Goal: Task Accomplishment & Management: Use online tool/utility

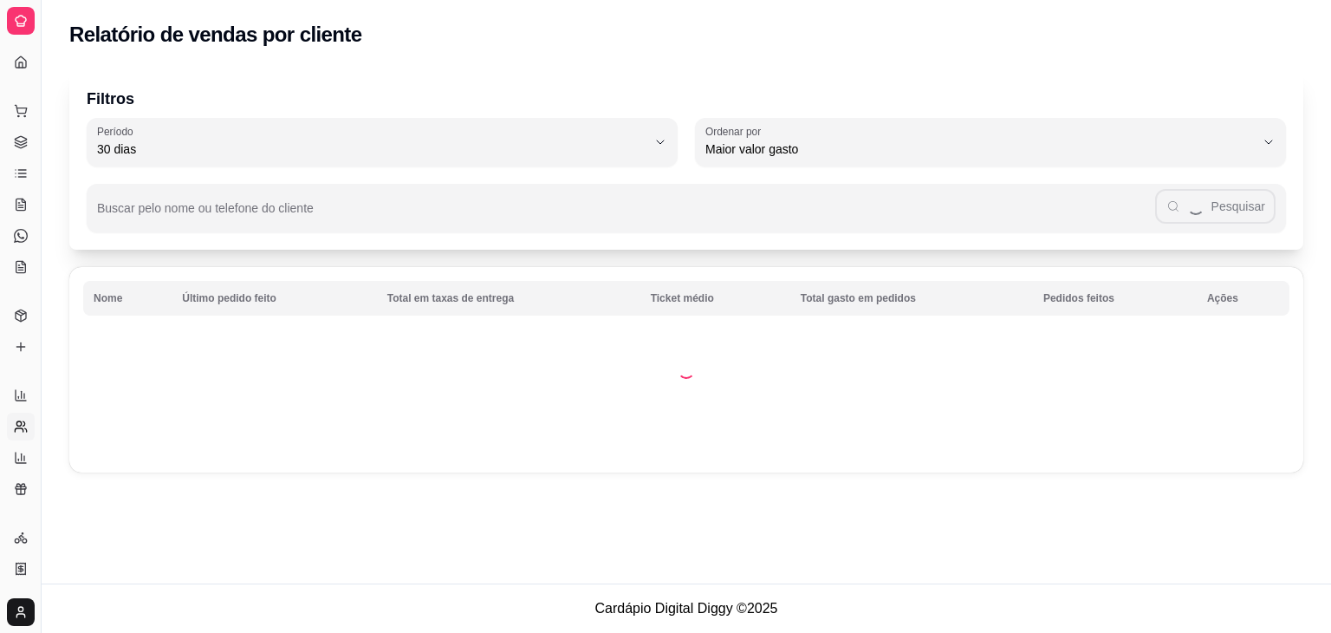
select select "30"
select select "HIGHEST_TOTAL_SPENT_WITH_ORDERS"
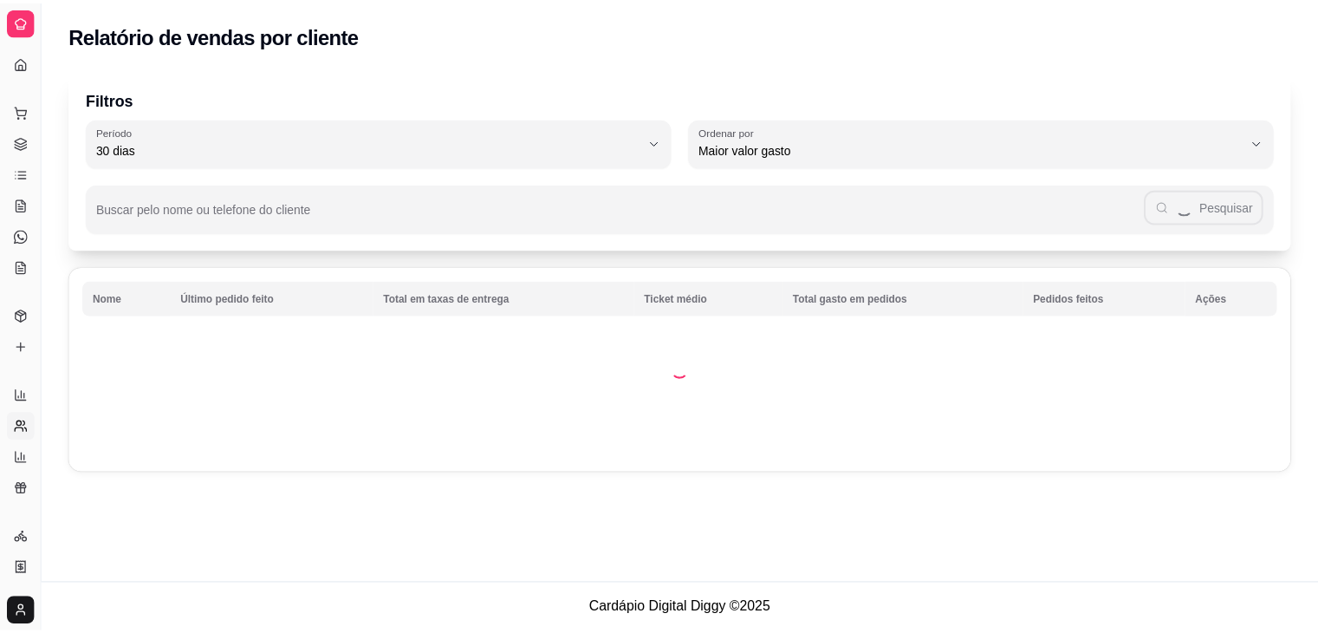
scroll to position [257, 0]
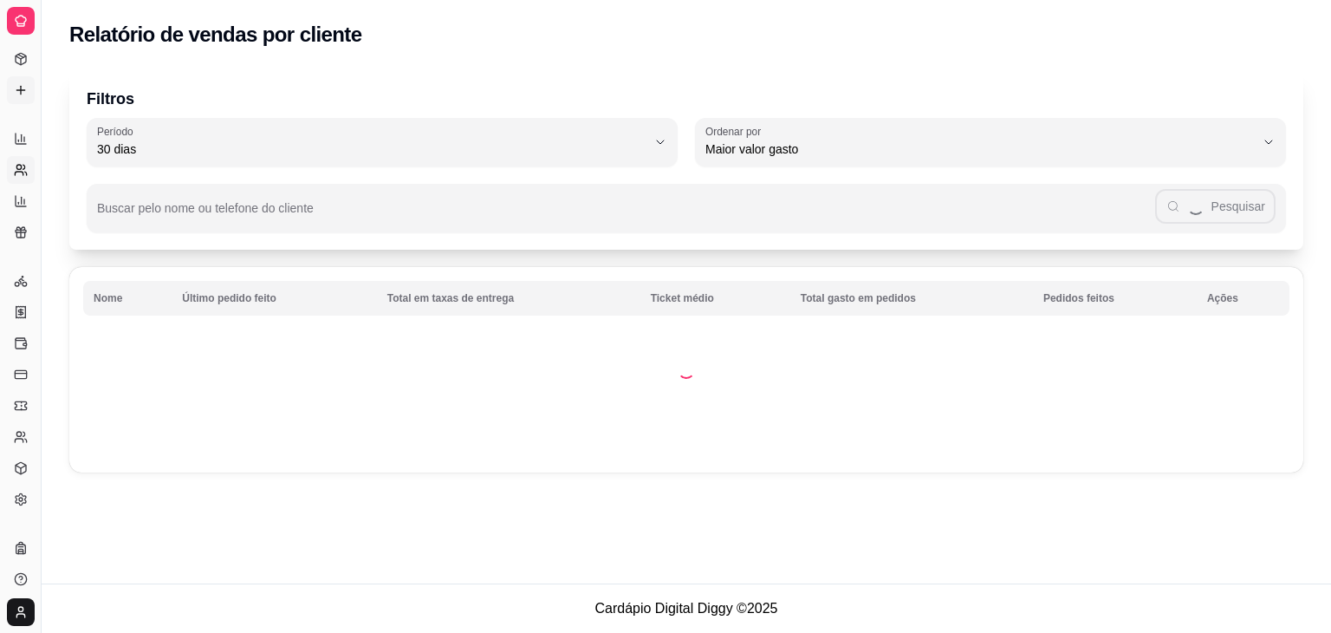
click at [20, 87] on icon at bounding box center [21, 90] width 14 height 14
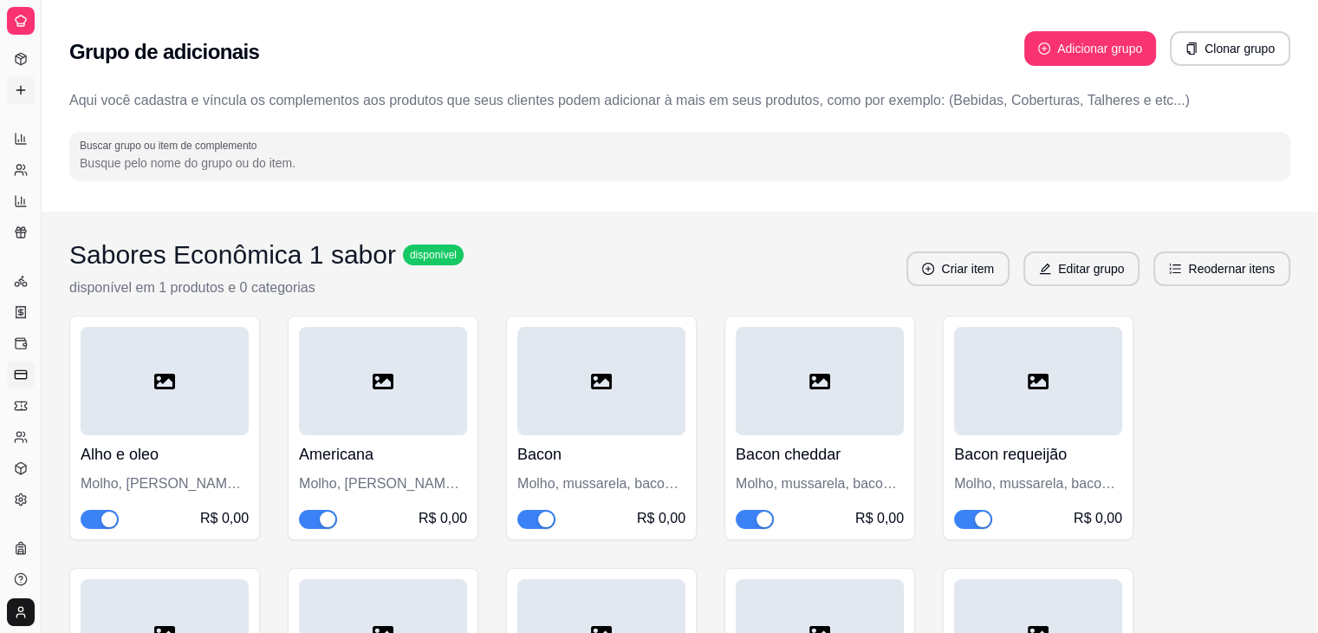
click at [19, 374] on icon at bounding box center [21, 374] width 14 height 14
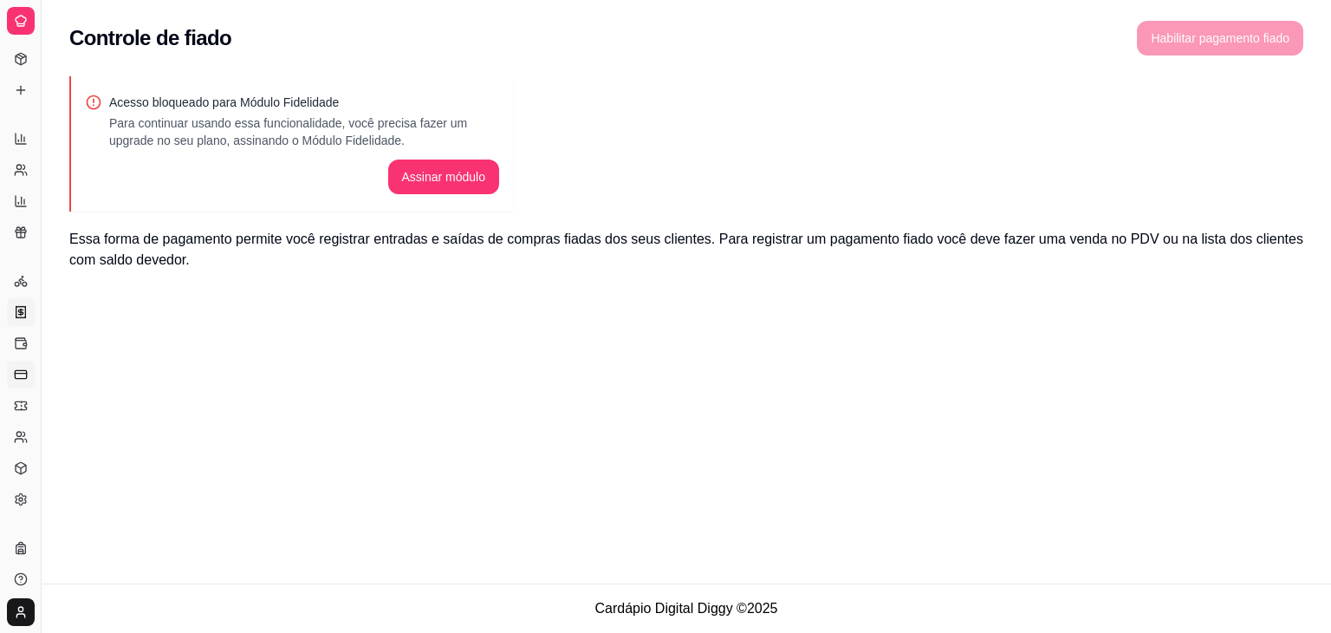
click at [24, 310] on icon at bounding box center [21, 312] width 14 height 14
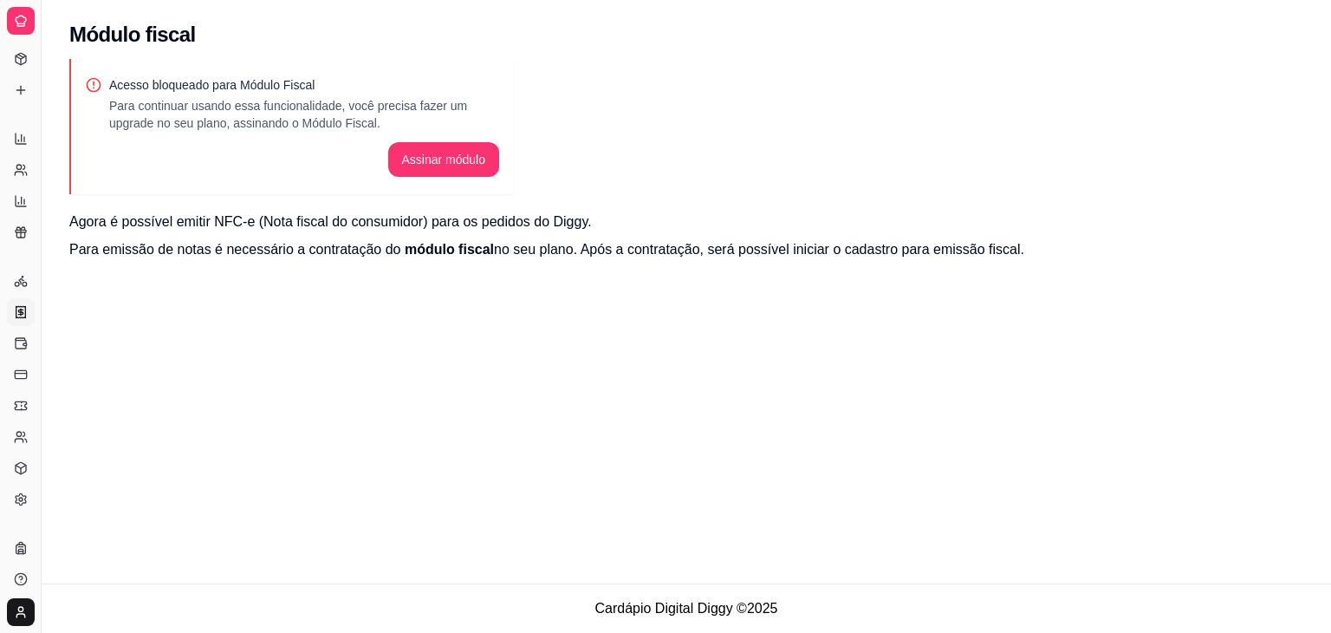
click at [25, 16] on icon at bounding box center [21, 21] width 14 height 14
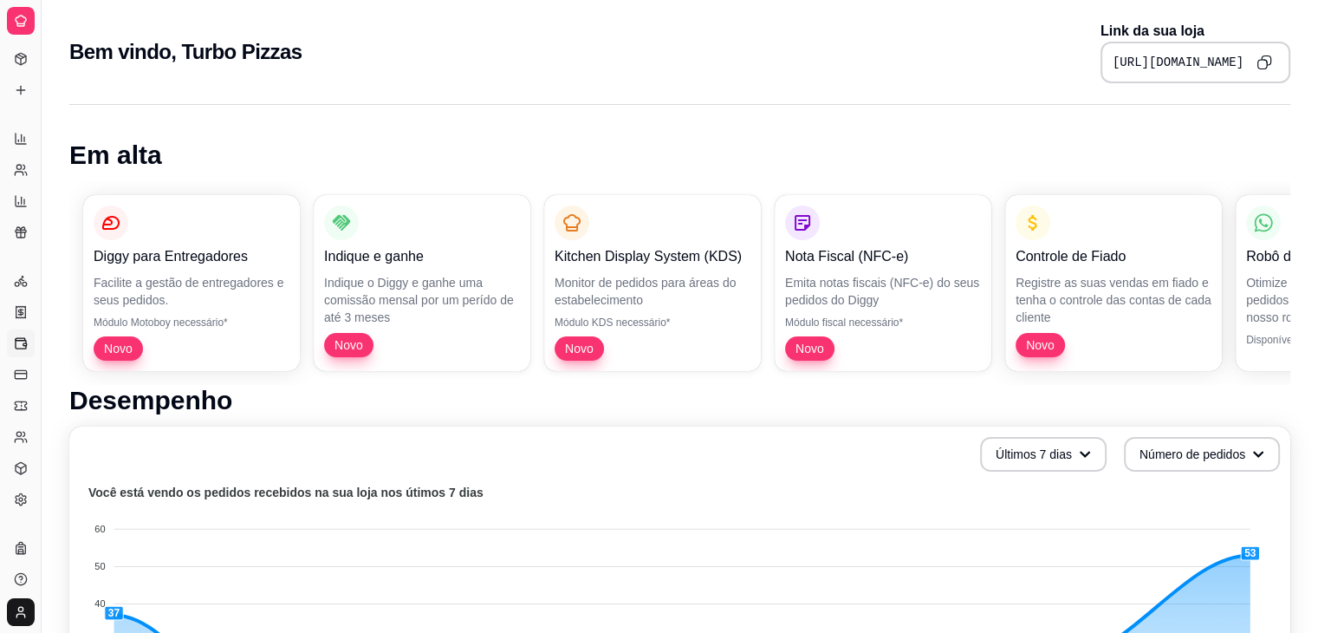
click at [19, 341] on icon at bounding box center [21, 343] width 14 height 14
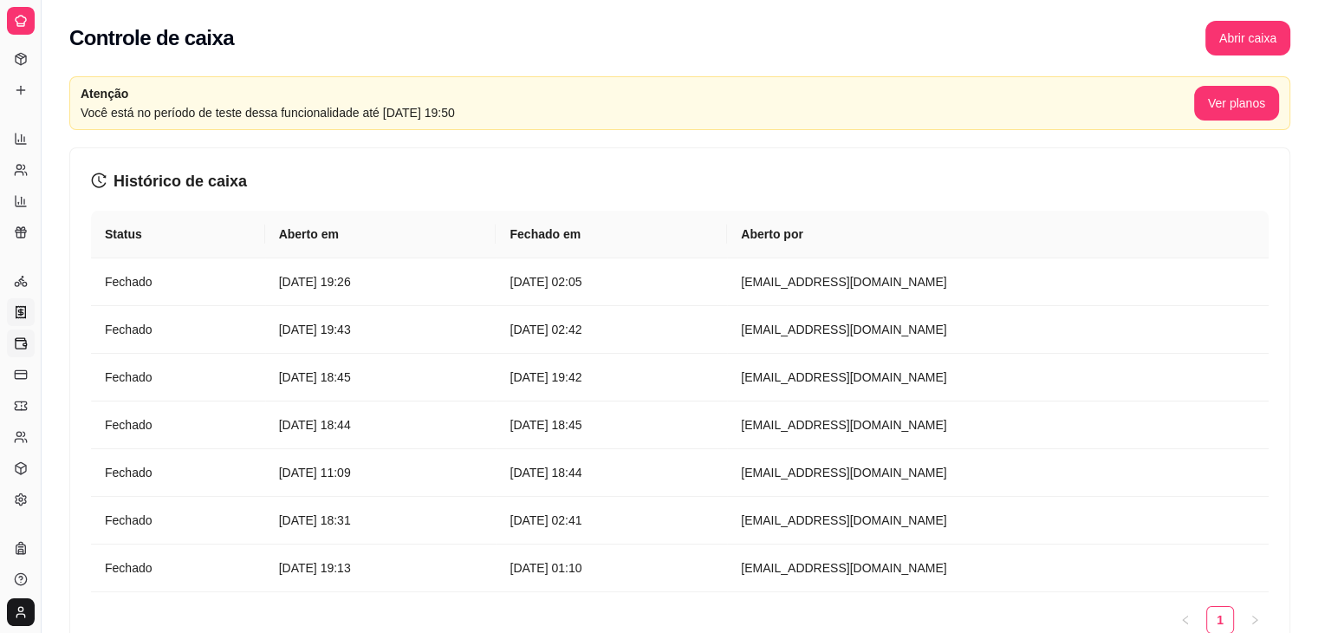
click at [14, 309] on icon at bounding box center [21, 312] width 14 height 14
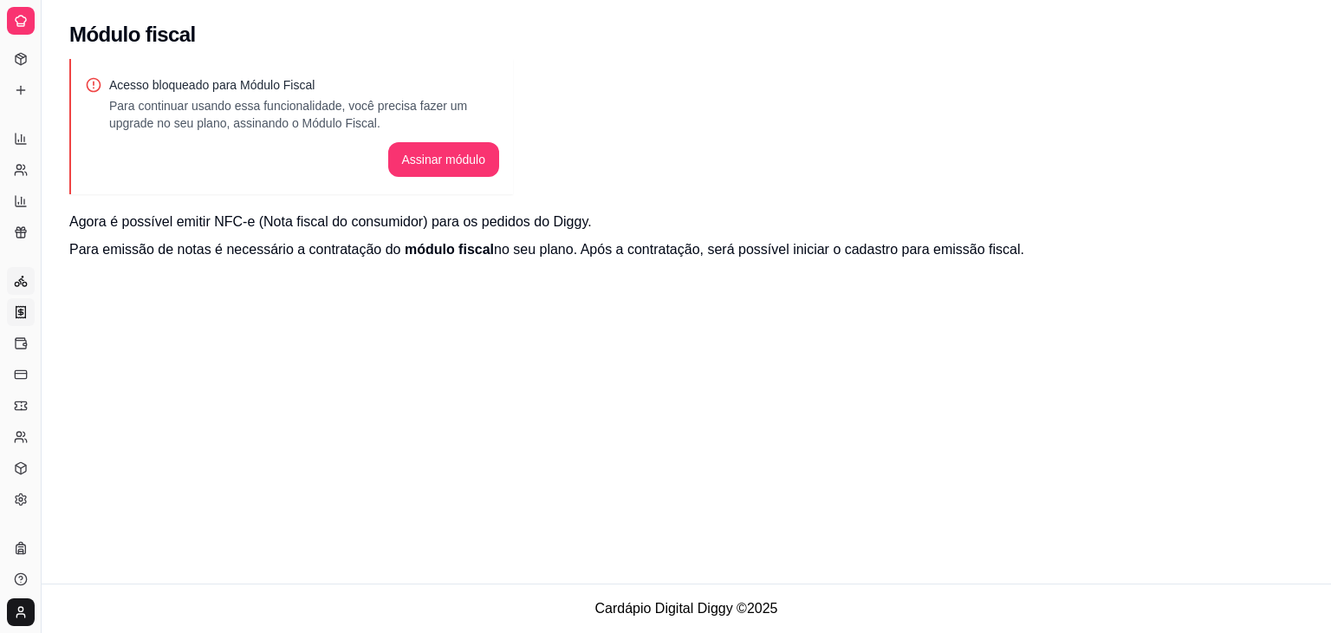
click at [19, 282] on icon at bounding box center [21, 281] width 14 height 14
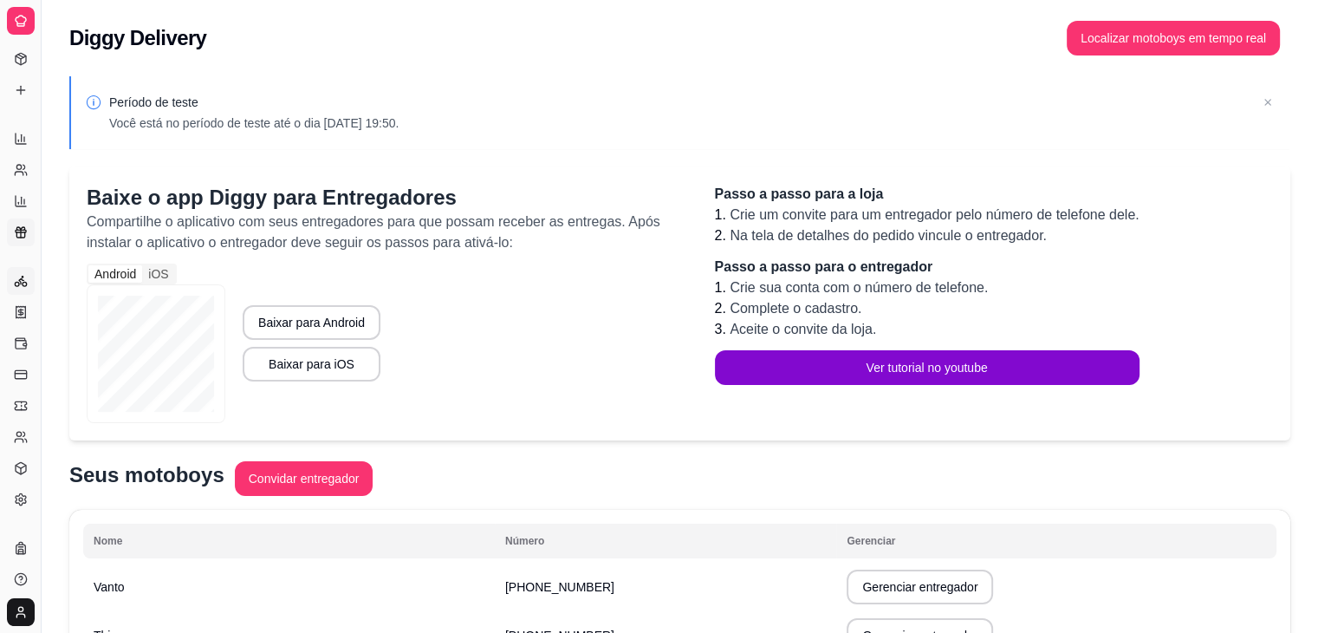
click at [22, 227] on icon at bounding box center [20, 228] width 8 height 3
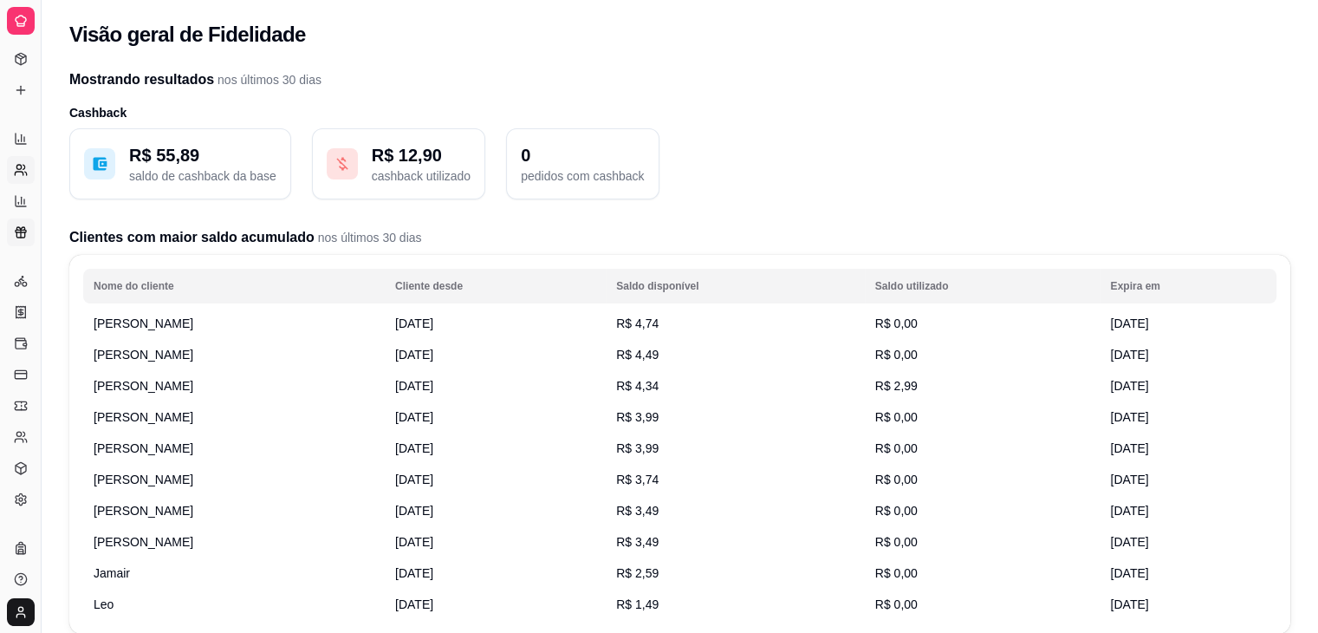
click at [20, 172] on icon at bounding box center [21, 170] width 14 height 14
select select "30"
select select "HIGHEST_TOTAL_SPENT_WITH_ORDERS"
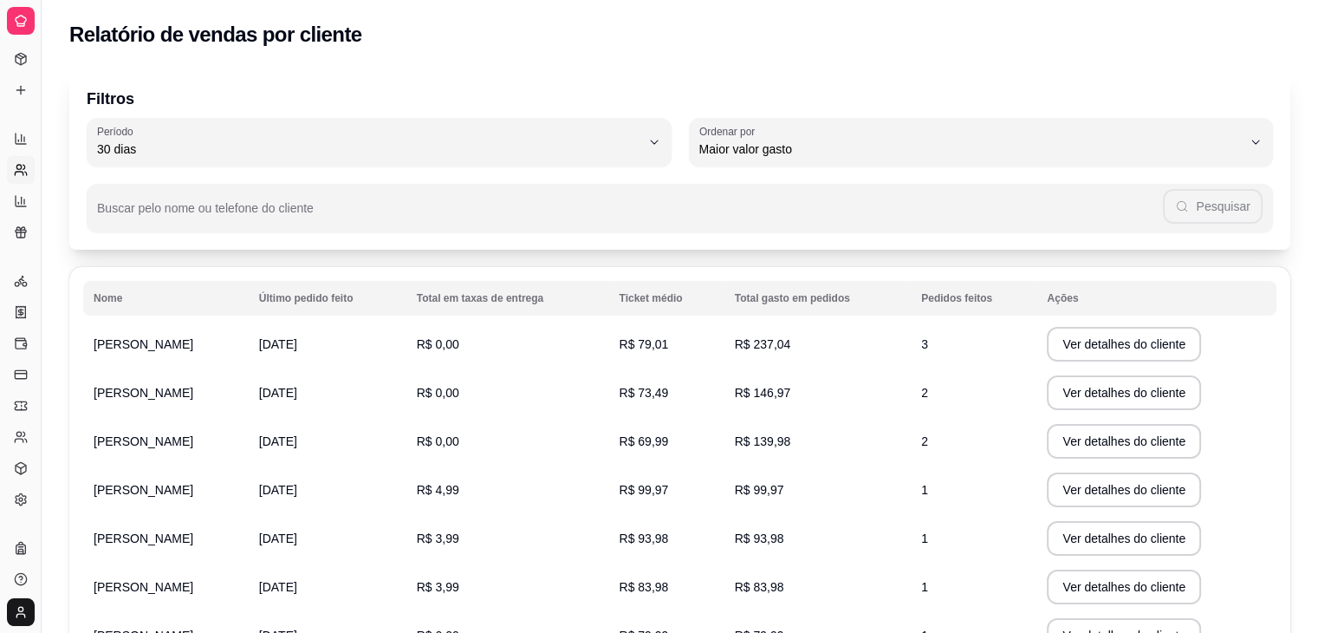
click at [17, 16] on icon at bounding box center [21, 21] width 14 height 14
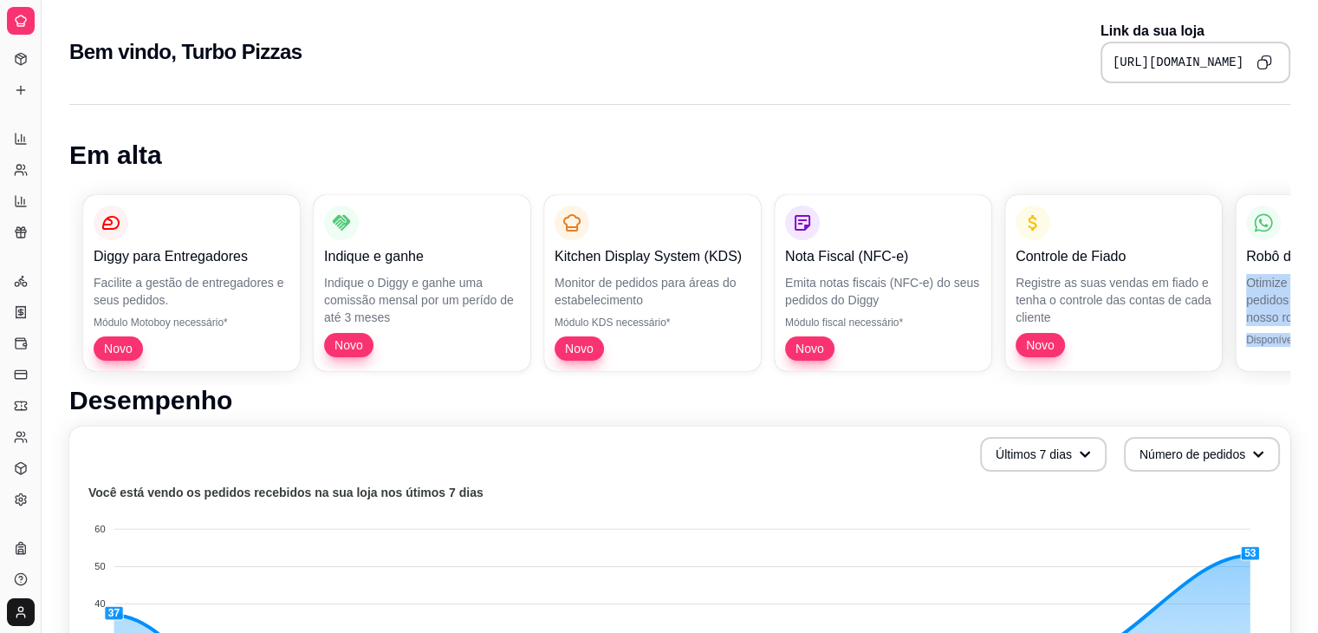
drag, startPoint x: 1315, startPoint y: 266, endPoint x: 1311, endPoint y: 335, distance: 68.6
click at [23, 57] on icon at bounding box center [20, 56] width 5 height 3
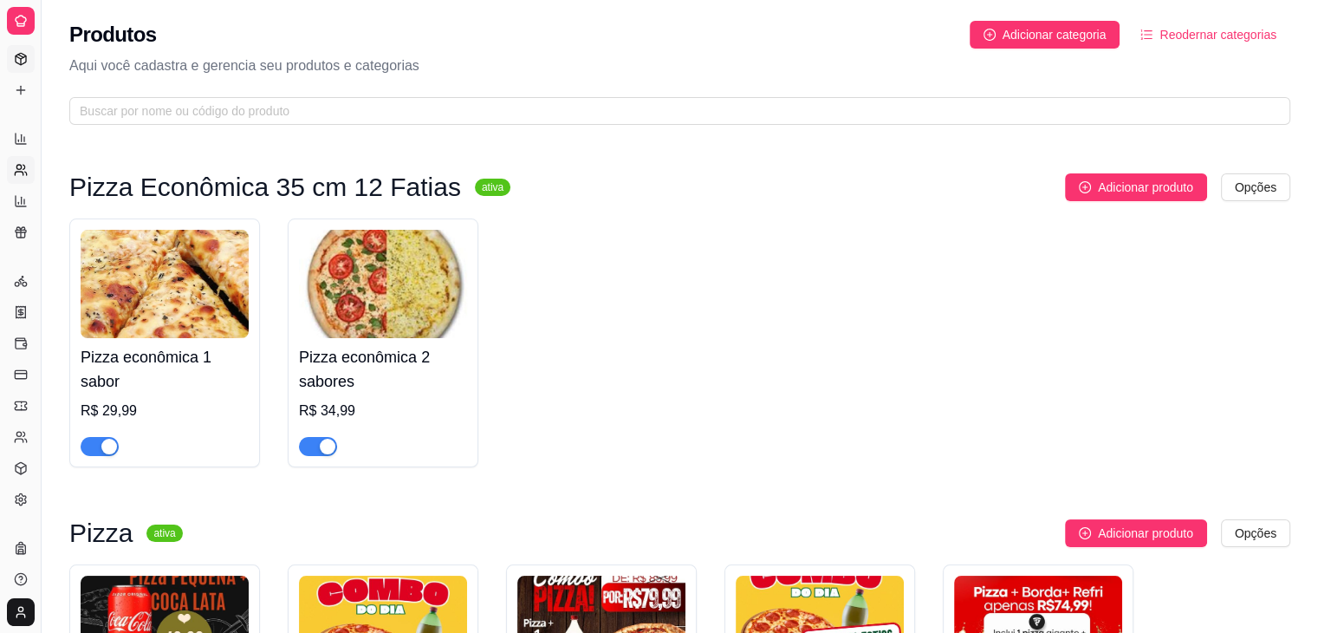
click at [22, 167] on icon at bounding box center [21, 170] width 14 height 14
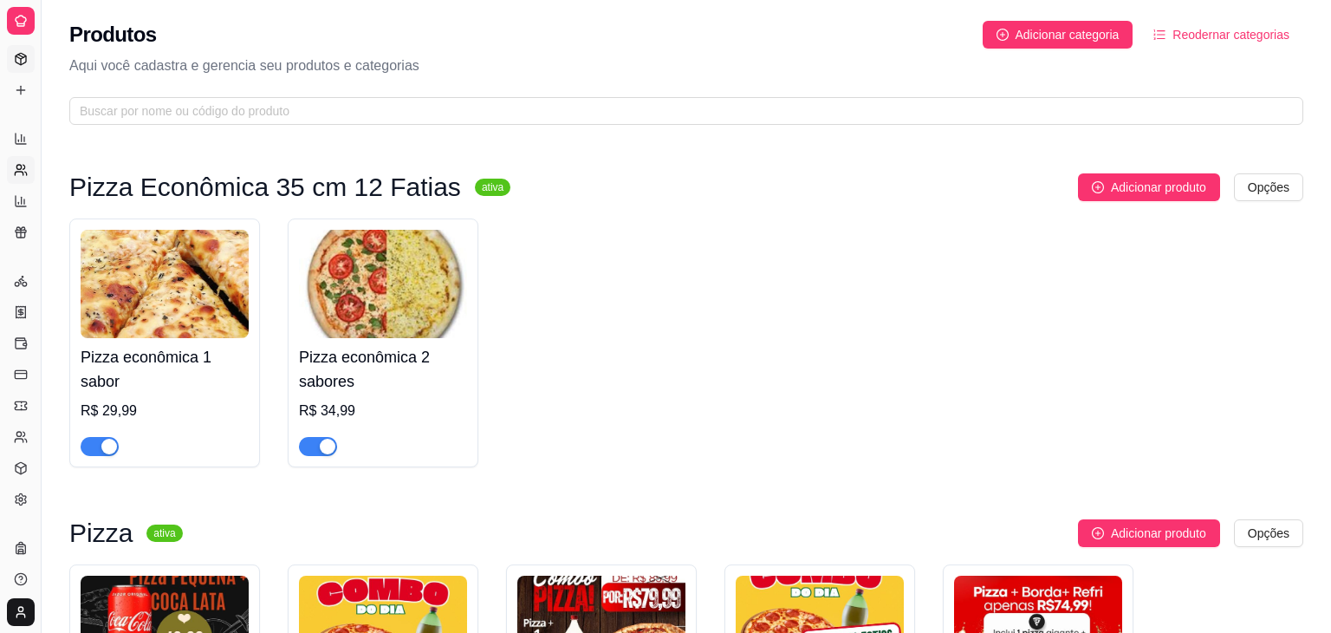
select select "30"
select select "HIGHEST_TOTAL_SPENT_WITH_ORDERS"
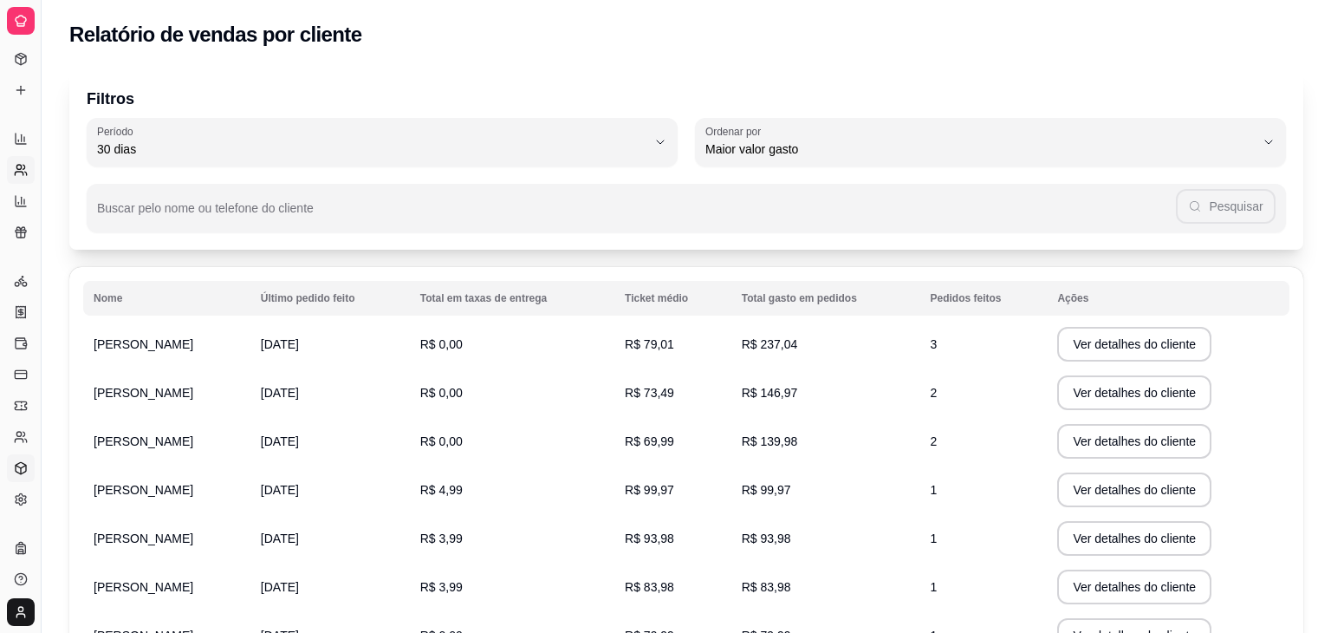
click at [24, 467] on icon at bounding box center [21, 468] width 14 height 14
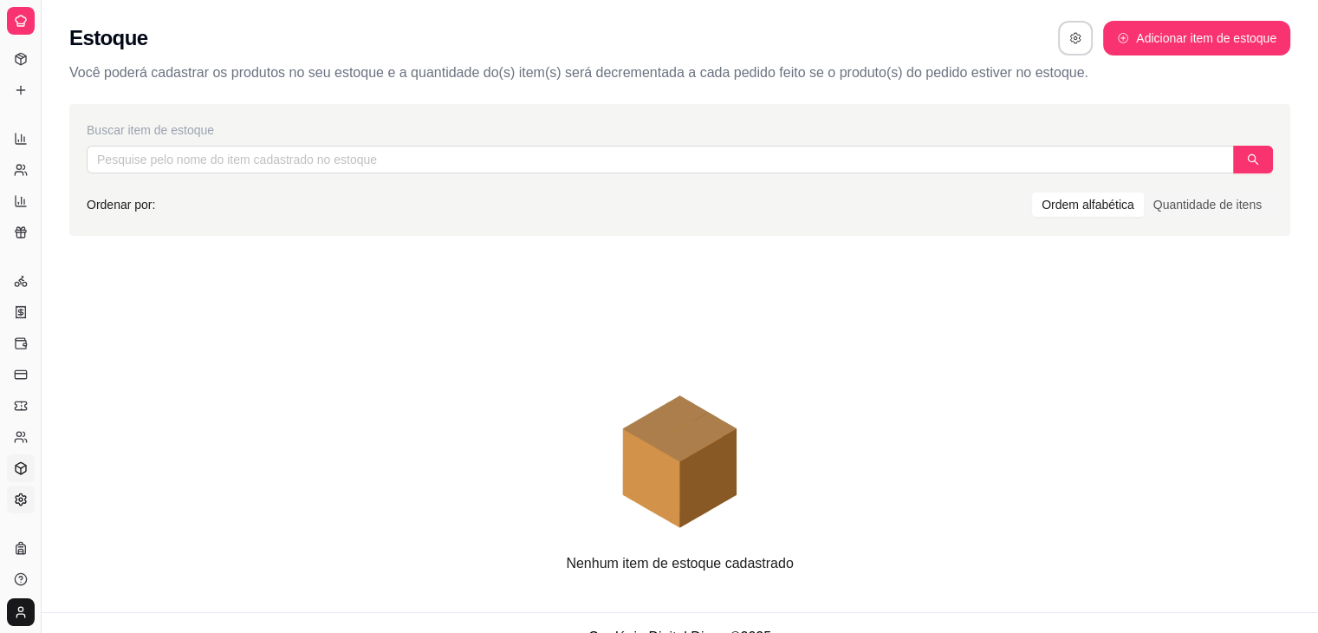
click at [16, 497] on icon at bounding box center [21, 498] width 10 height 11
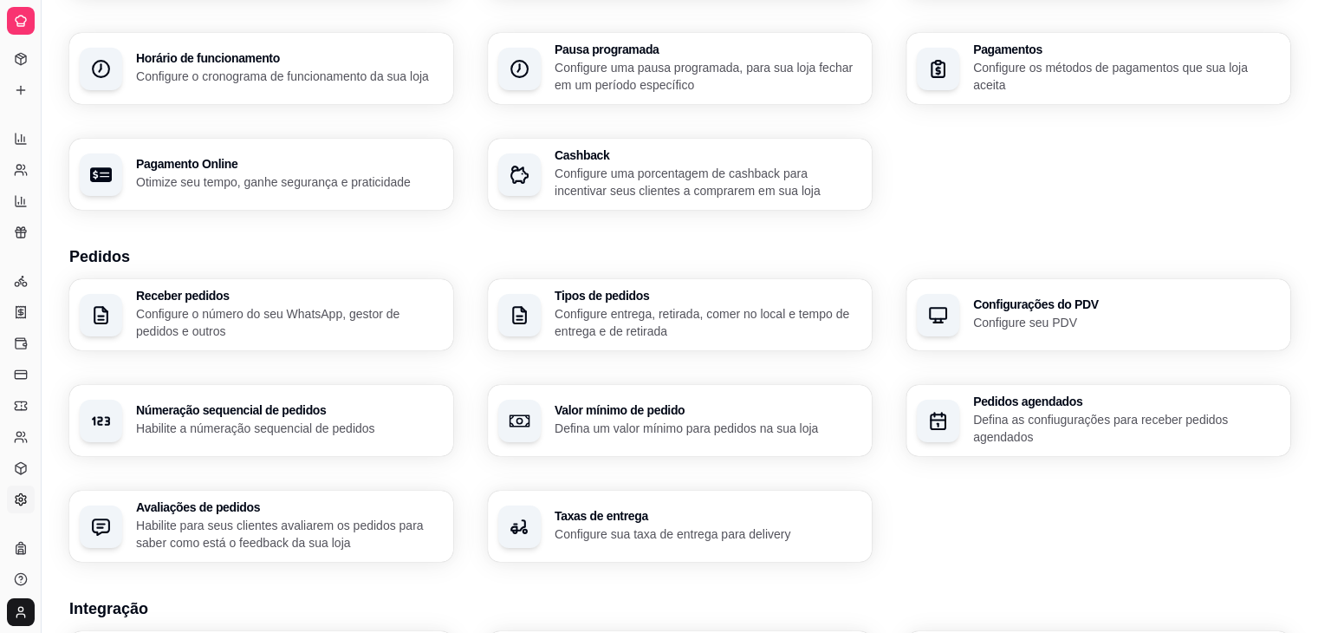
scroll to position [176, 0]
click at [205, 406] on h3 "Númeração sequencial de pedidos" at bounding box center [288, 412] width 297 height 12
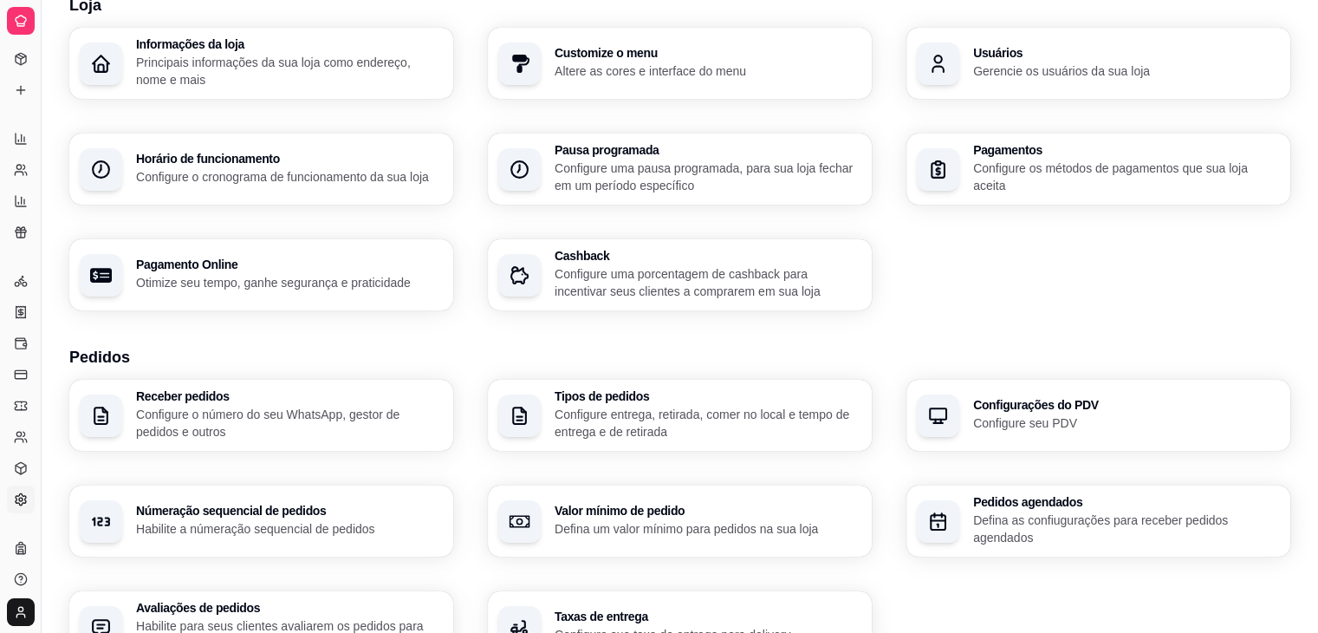
scroll to position [0, 0]
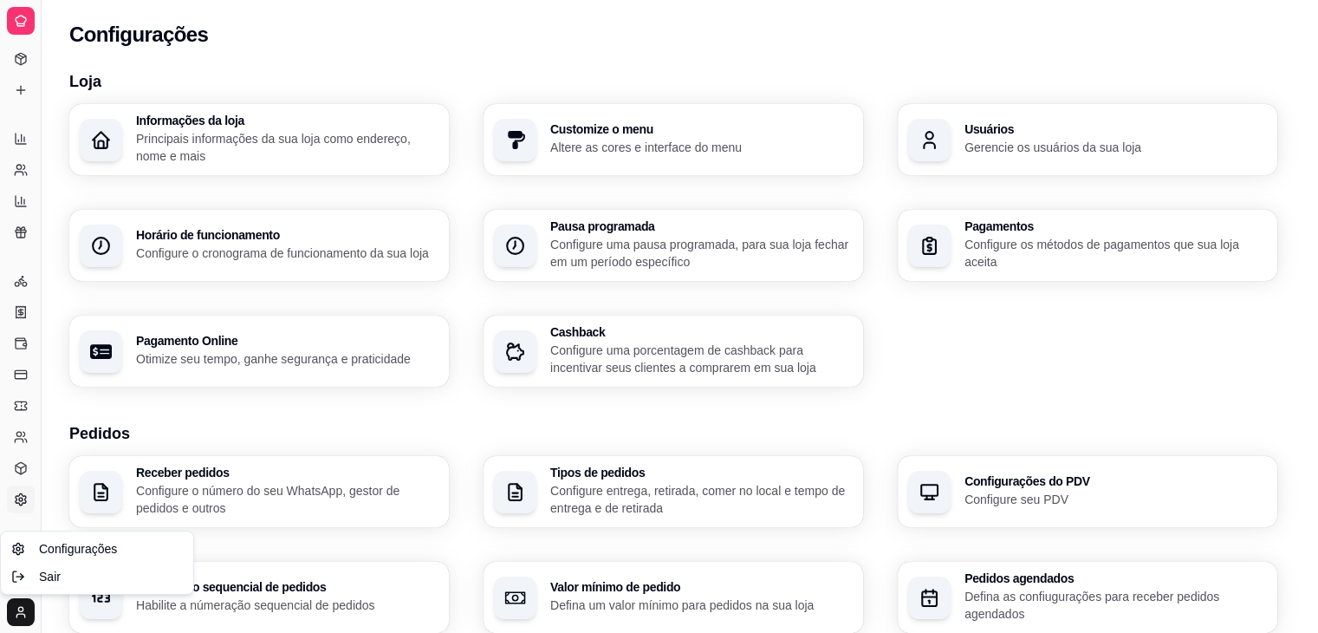
click at [22, 604] on html "Diggy Sistema de Gestão T Turbo Pizzas ... Loja aberta Plano Customizado até 22…" at bounding box center [659, 316] width 1318 height 633
click at [27, 612] on html "Diggy Sistema de Gestão T Turbo Pizzas ... Loja aberta Plano Customizado até 22…" at bounding box center [665, 316] width 1331 height 633
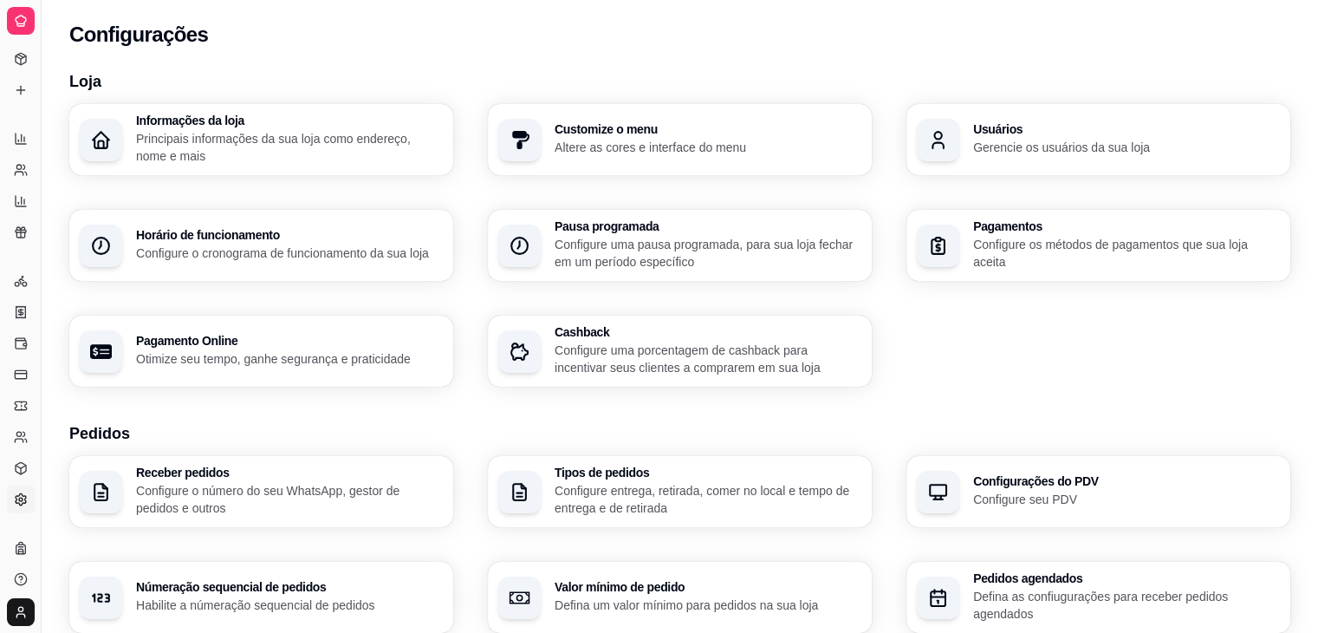
click at [27, 612] on html "Diggy Sistema de Gestão T Turbo Pizzas ... Loja aberta Plano Customizado até 22…" at bounding box center [659, 316] width 1318 height 633
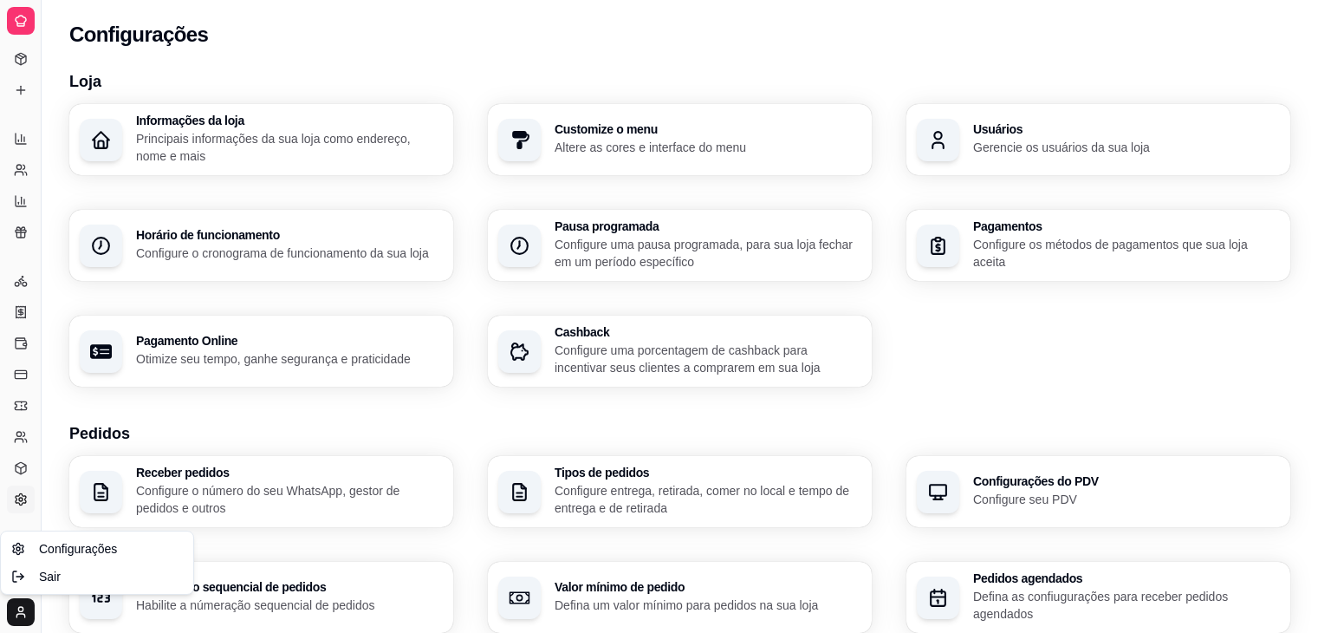
click at [27, 612] on html "Diggy Sistema de Gestão T Turbo Pizzas ... Loja aberta Plano Customizado até 22…" at bounding box center [665, 316] width 1331 height 633
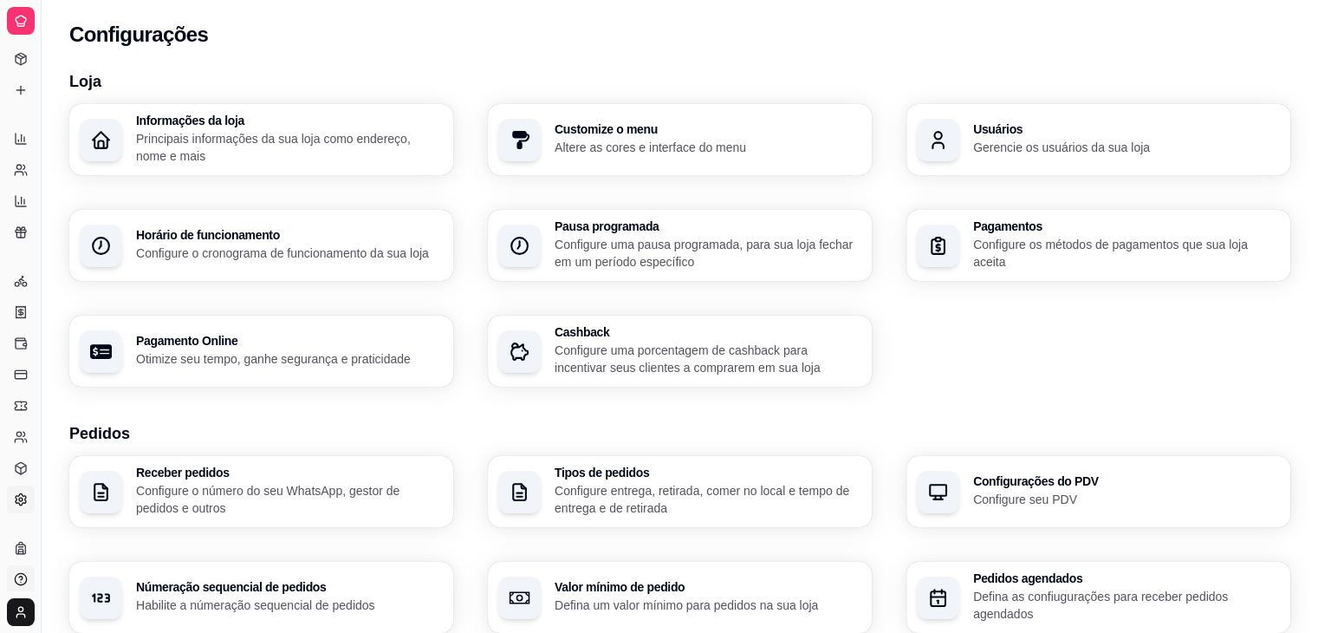
click at [19, 576] on icon at bounding box center [20, 577] width 3 height 3
click at [21, 408] on icon at bounding box center [21, 406] width 14 height 14
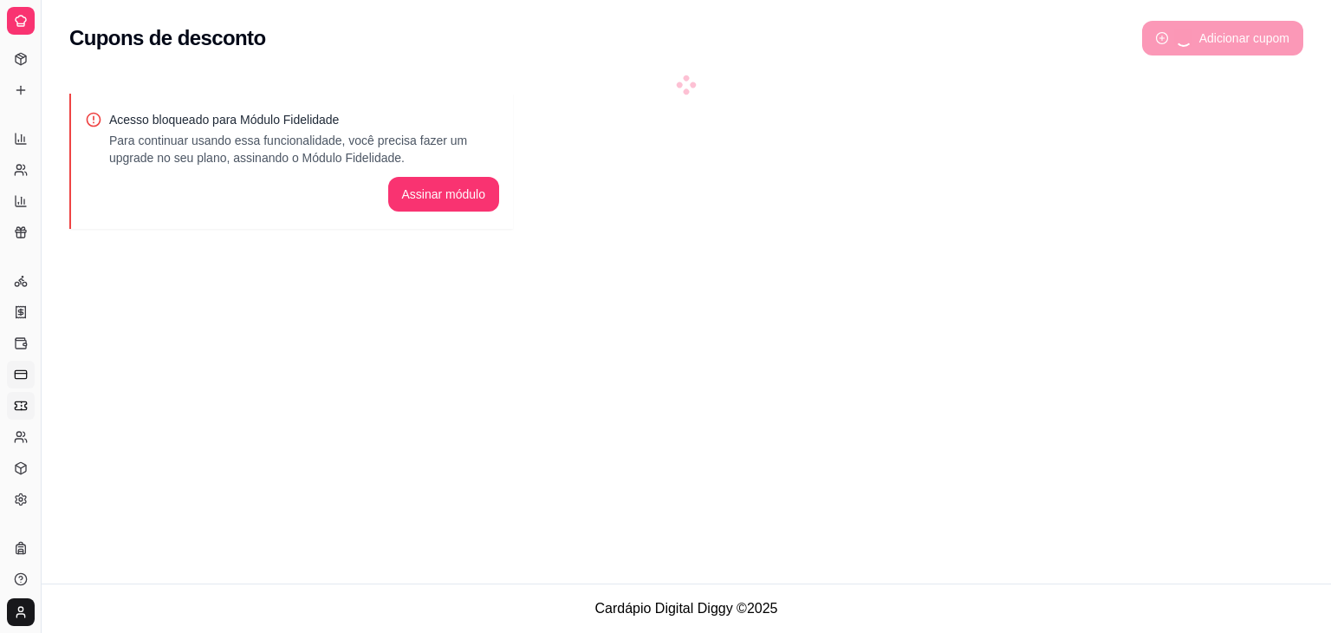
click at [21, 374] on line at bounding box center [20, 374] width 11 height 0
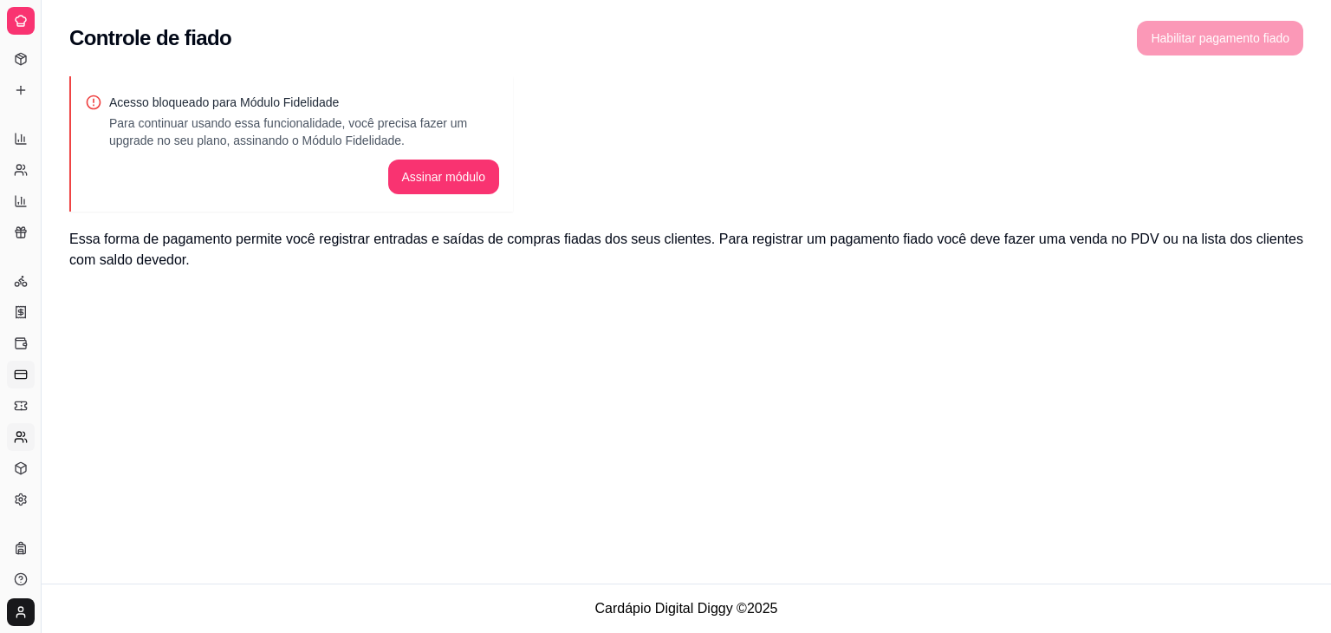
click at [18, 445] on link "Clientes" at bounding box center [21, 437] width 28 height 28
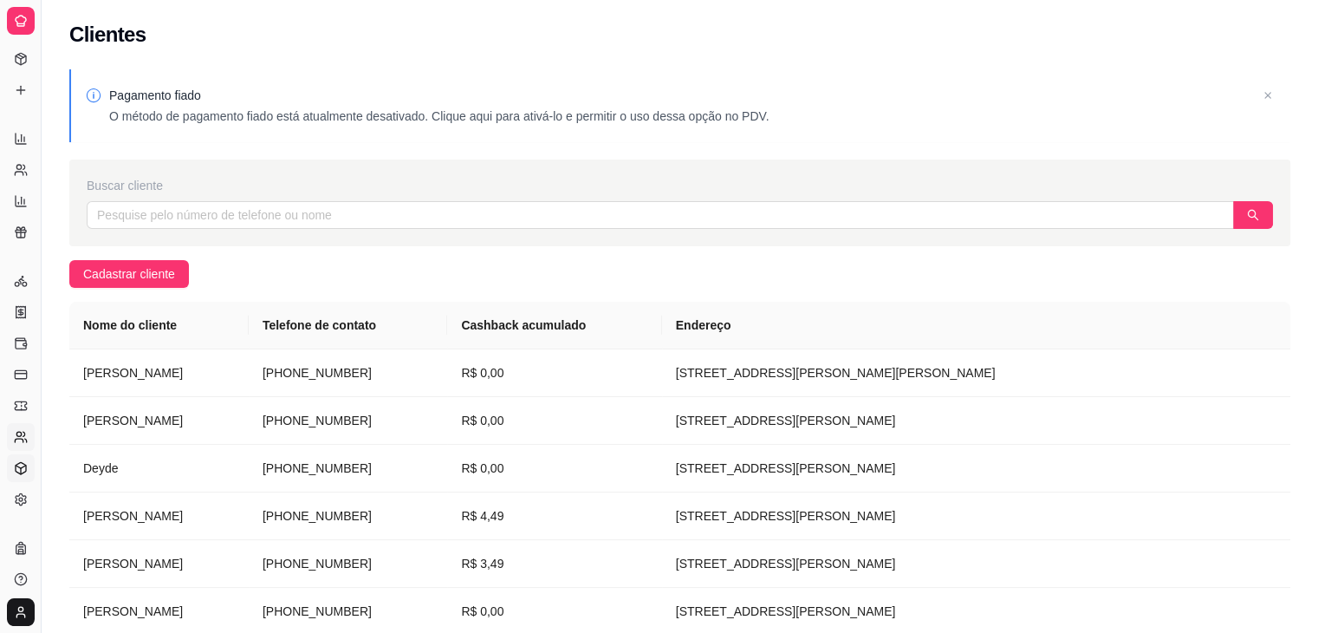
click at [21, 466] on icon at bounding box center [21, 468] width 14 height 14
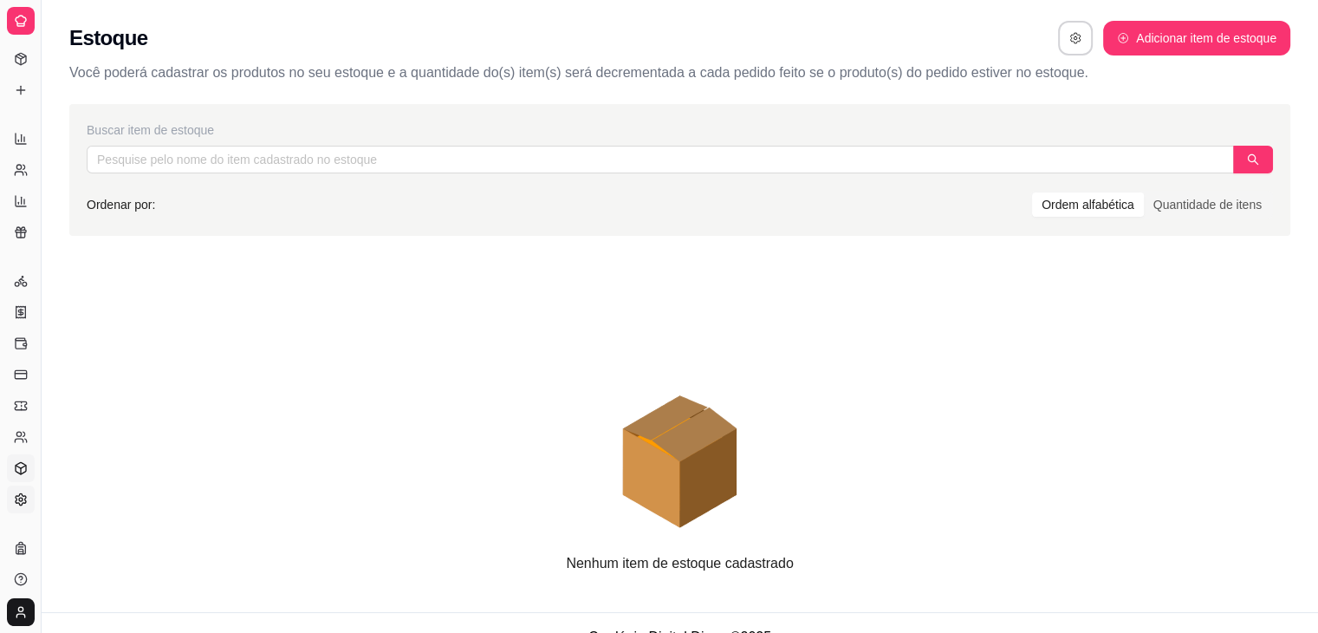
click at [28, 492] on link "Configurações" at bounding box center [21, 499] width 28 height 28
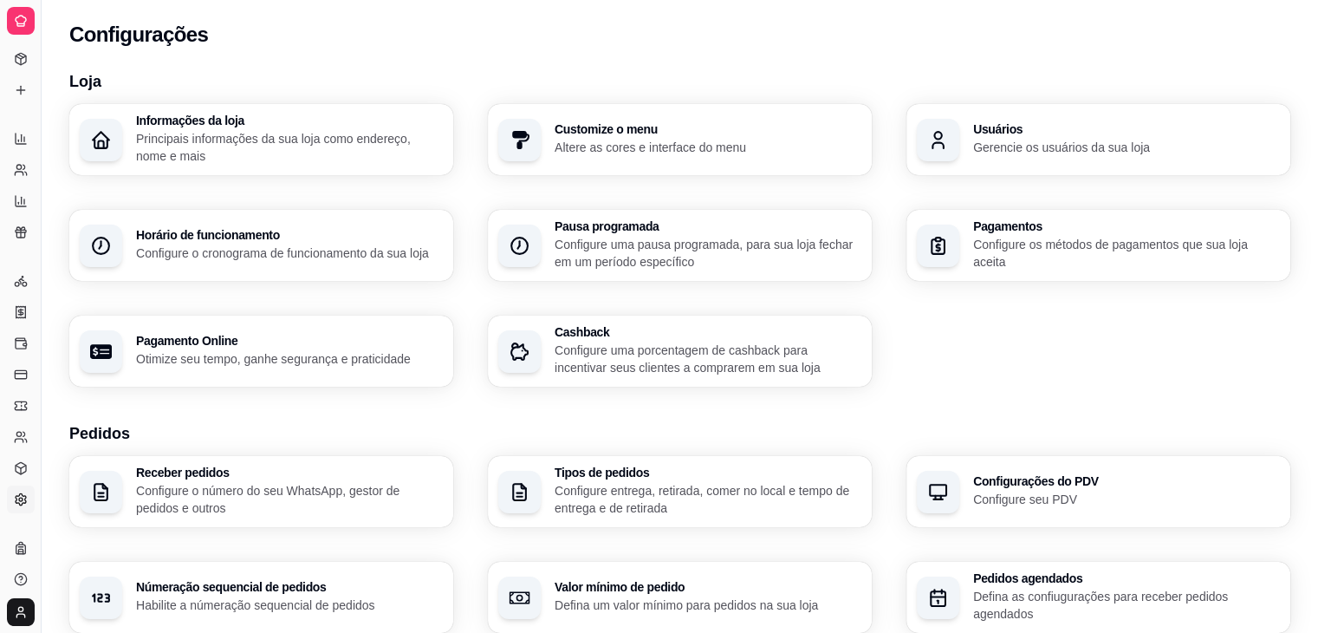
click at [174, 126] on h3 "Informações da loja" at bounding box center [289, 120] width 307 height 12
click at [17, 136] on icon at bounding box center [21, 139] width 14 height 14
select select "ALL"
select select "0"
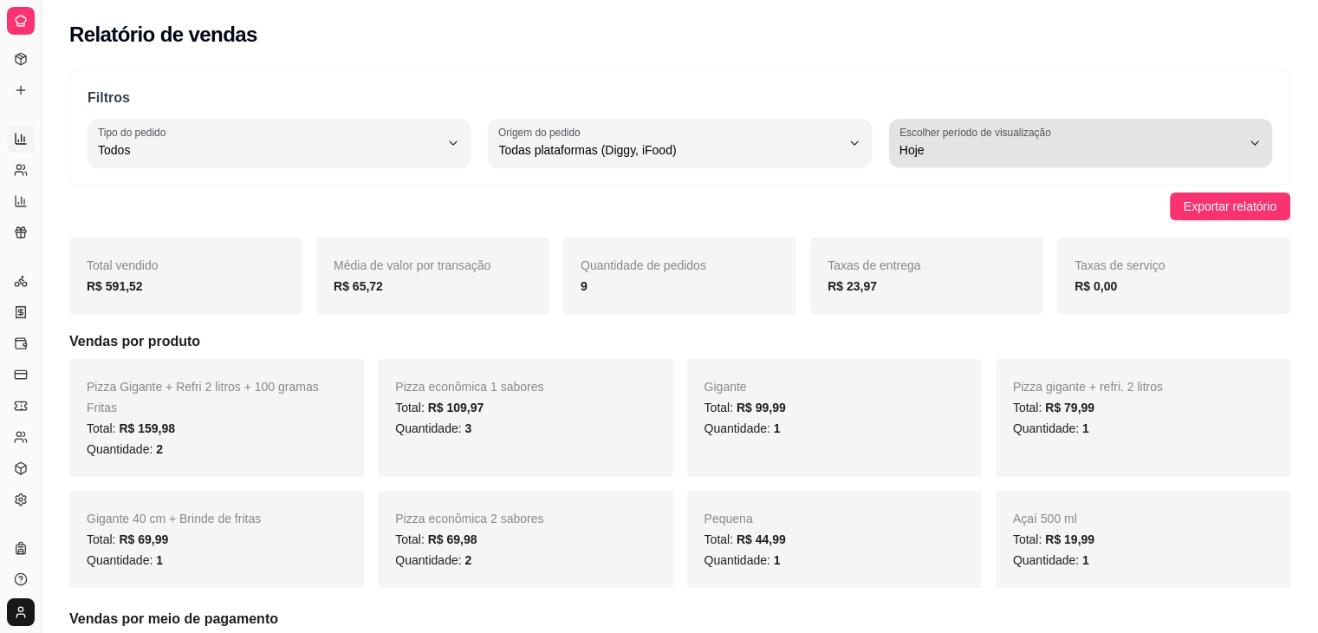
click at [1265, 136] on button "Escolher período de visualização Hoje" at bounding box center [1080, 143] width 383 height 49
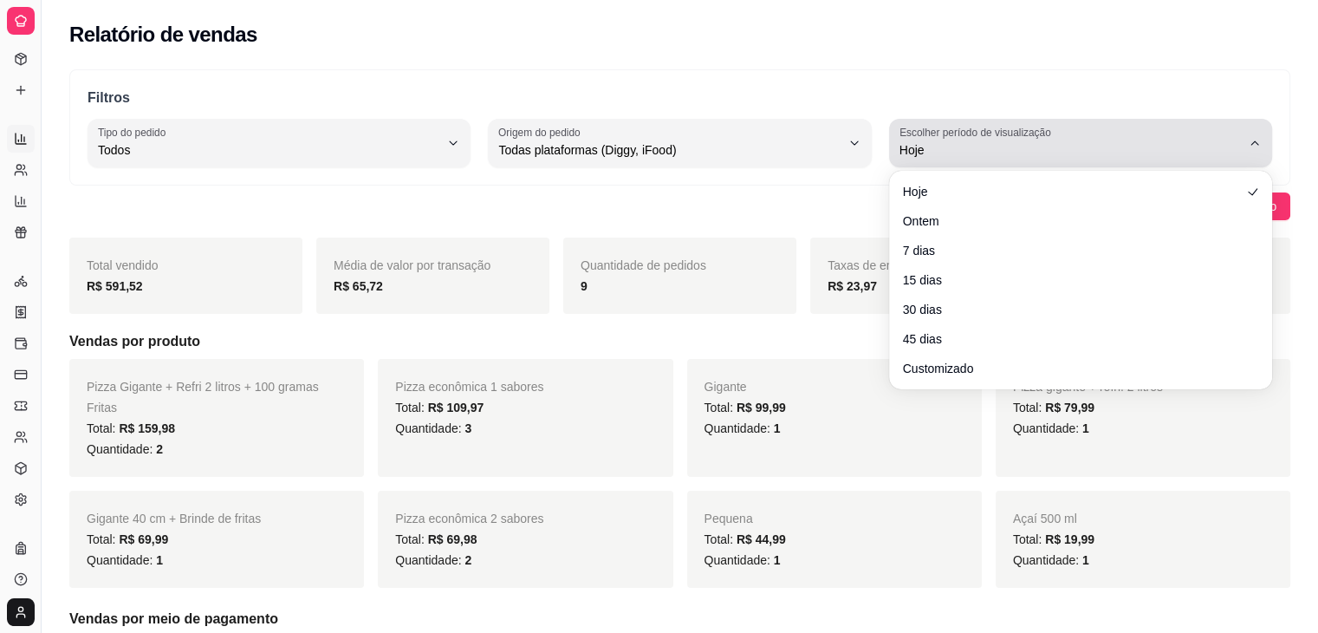
click at [1261, 143] on icon "button" at bounding box center [1255, 143] width 14 height 14
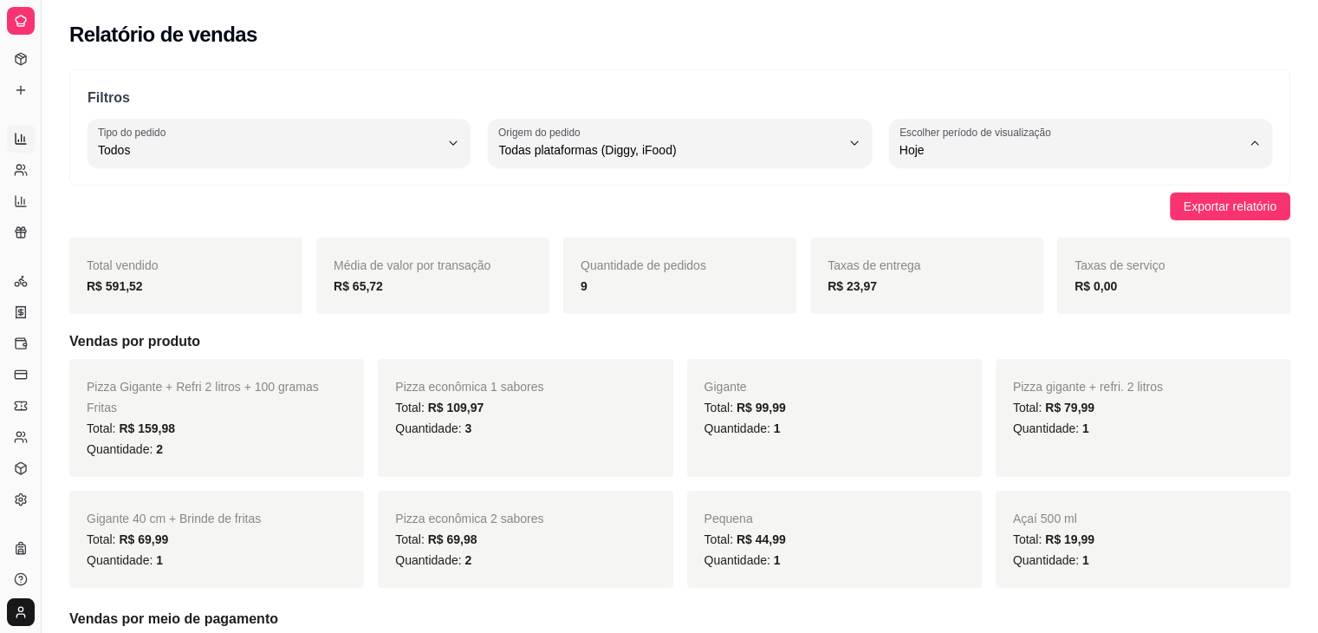
click at [1253, 182] on li "Hoje" at bounding box center [1080, 191] width 354 height 27
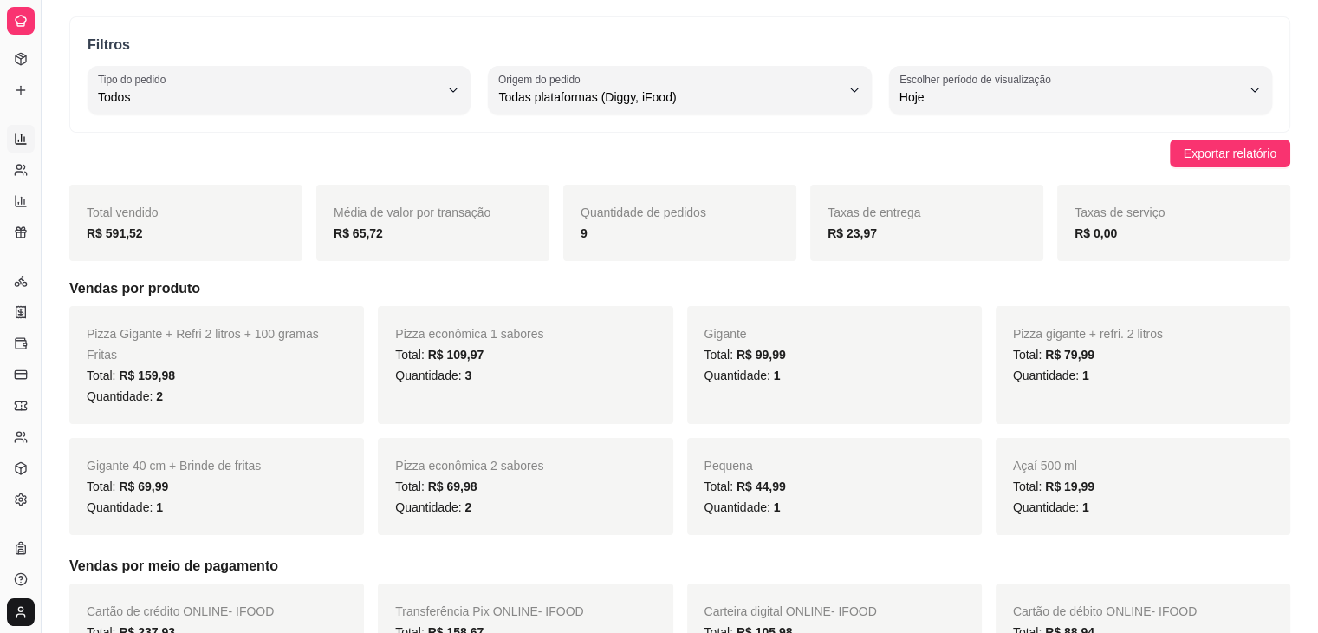
scroll to position [14, 0]
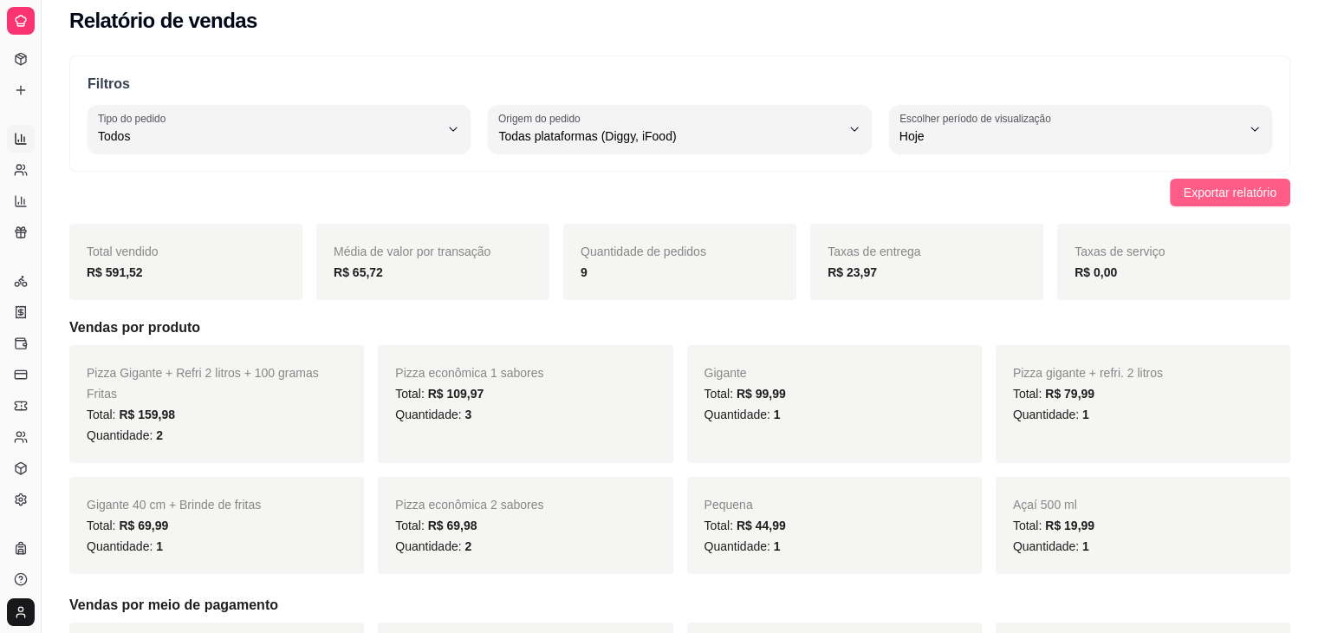
click at [1221, 195] on span "Exportar relatório" at bounding box center [1230, 192] width 93 height 19
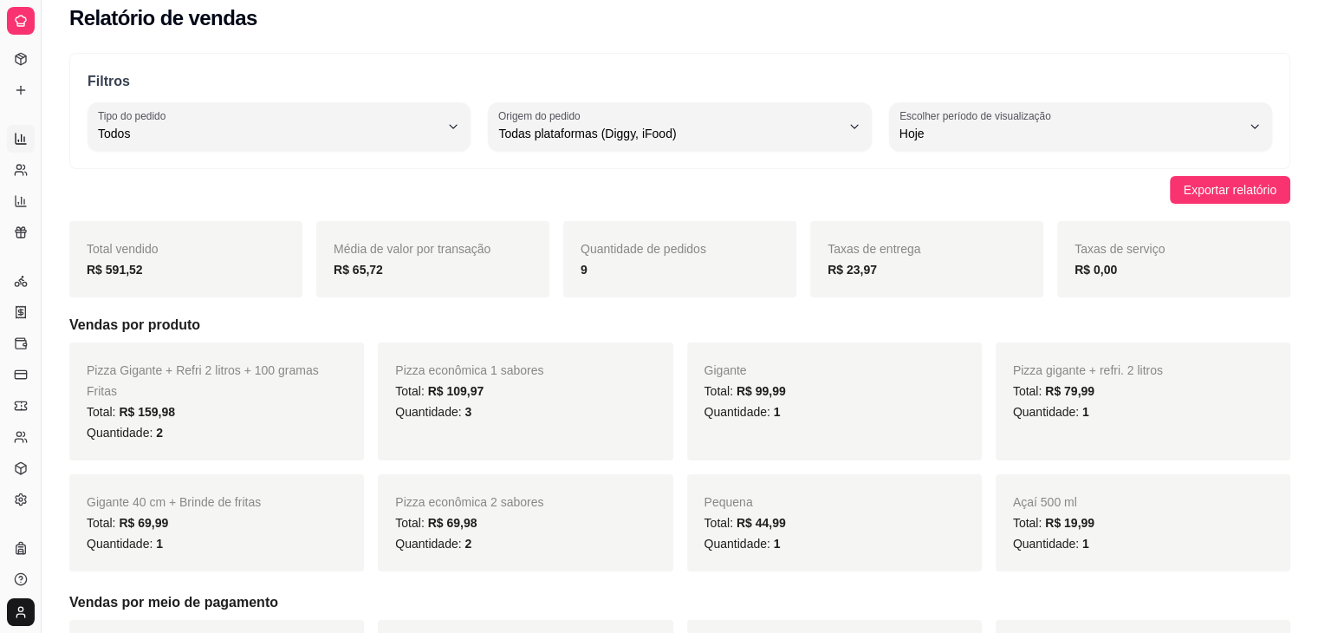
scroll to position [0, 0]
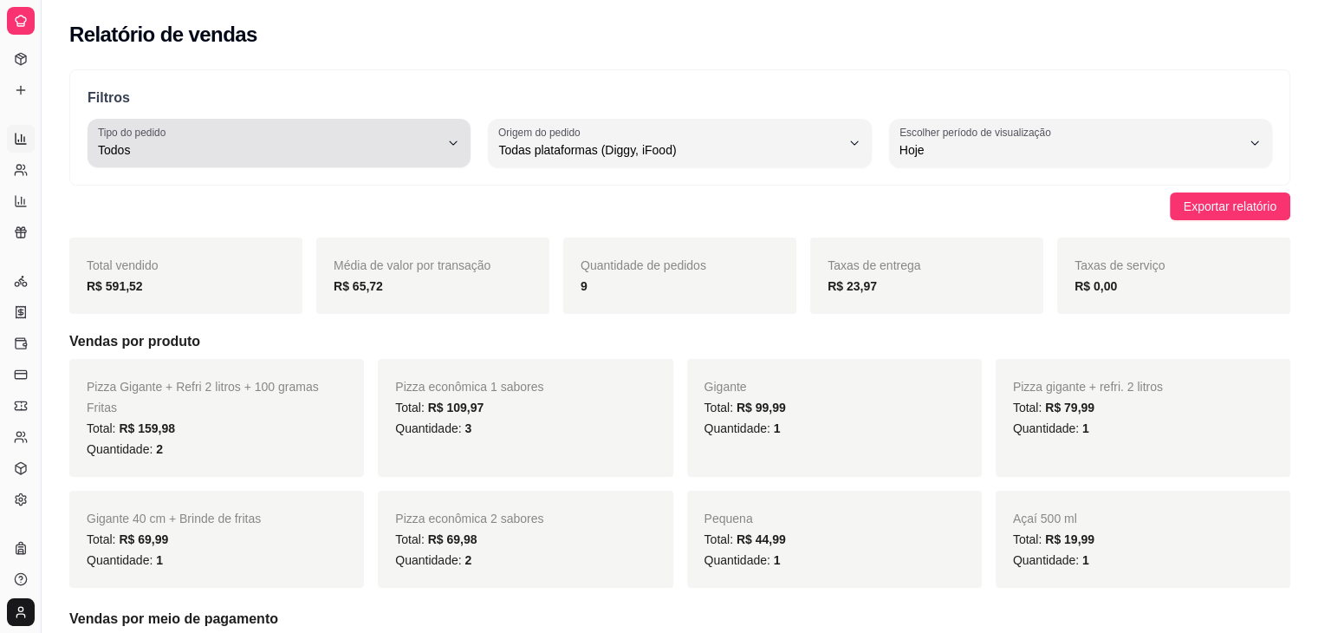
click at [433, 141] on span "Todos" at bounding box center [268, 149] width 341 height 17
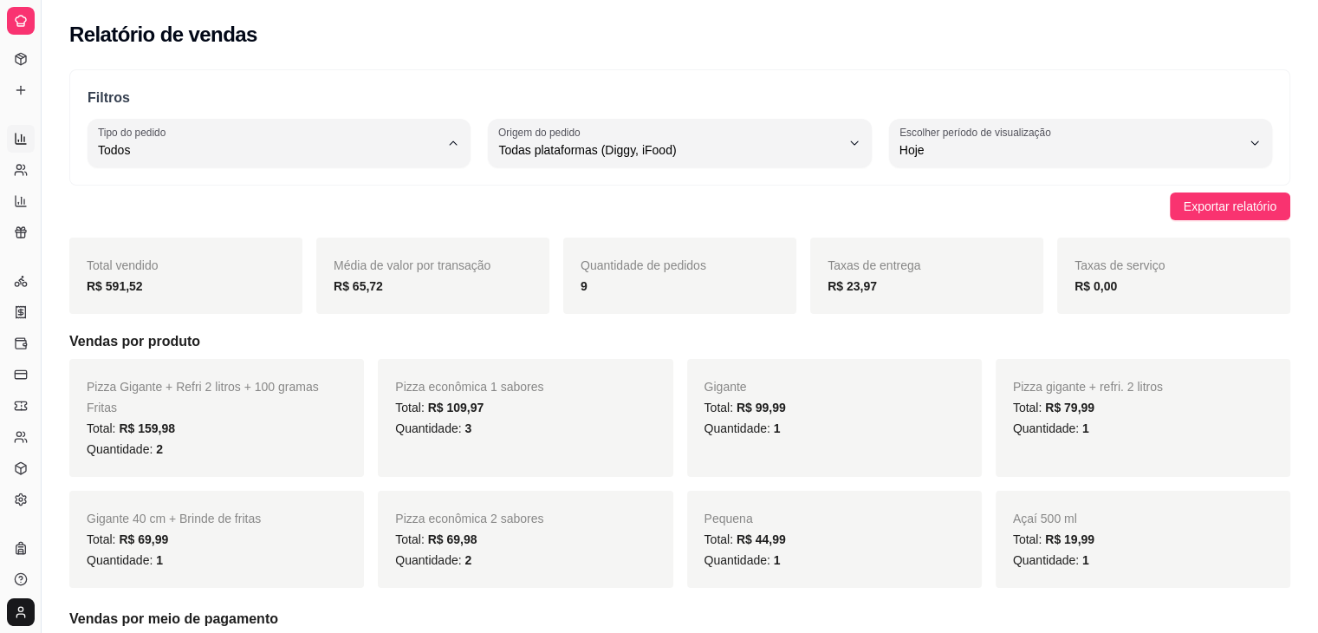
click at [165, 219] on span "Entrega" at bounding box center [270, 219] width 325 height 16
type input "DELIVERY"
select select "DELIVERY"
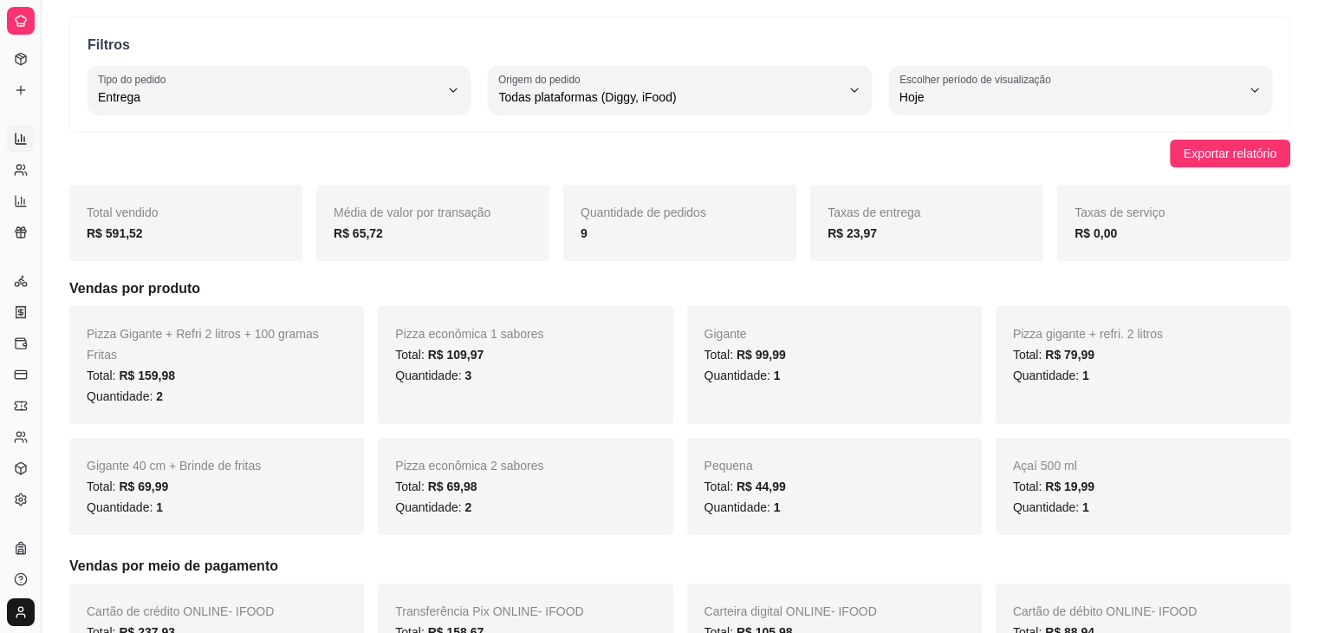
scroll to position [56, 0]
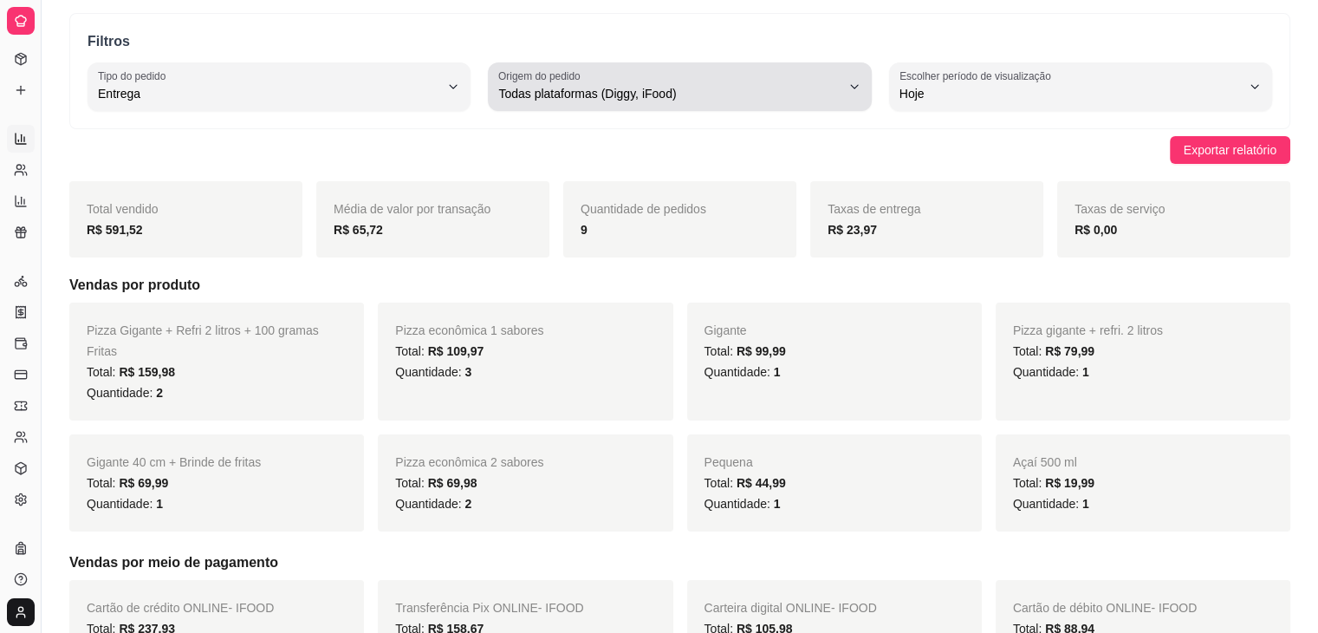
click at [839, 86] on span "Todas plataformas (Diggy, iFood)" at bounding box center [668, 93] width 341 height 17
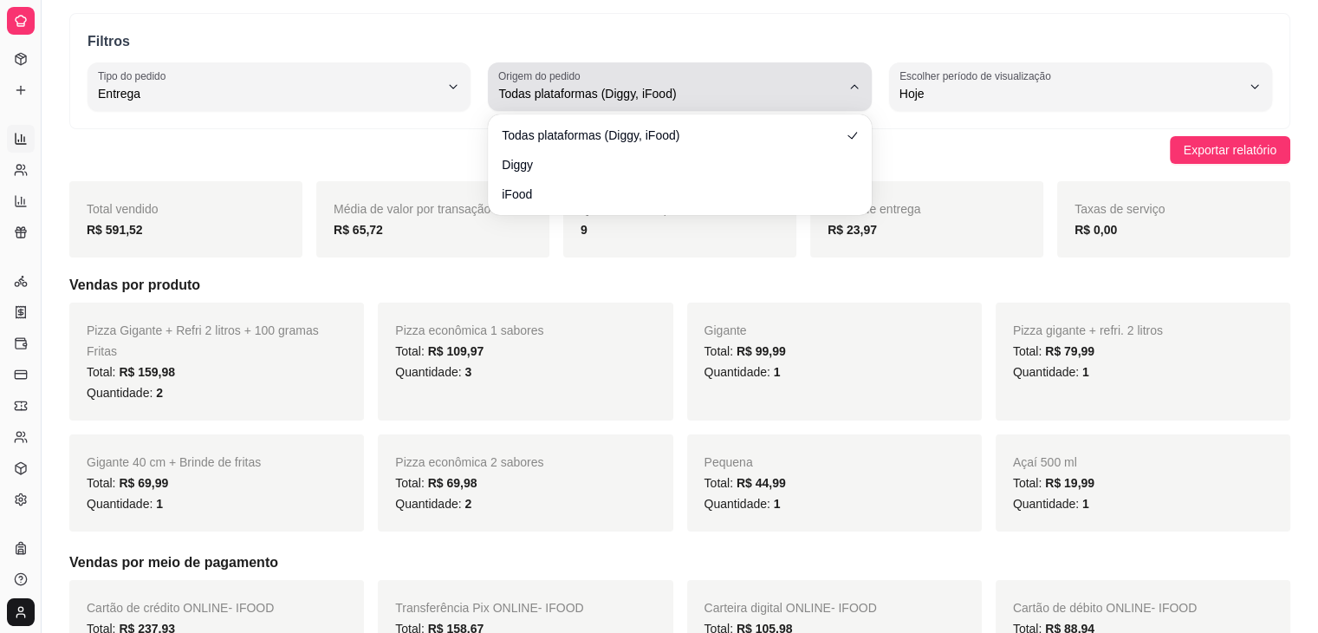
click at [839, 86] on span "Todas plataformas (Diggy, iFood)" at bounding box center [668, 93] width 341 height 17
click at [849, 88] on icon "button" at bounding box center [855, 87] width 14 height 14
click at [862, 82] on button "Origem do pedido Todas plataformas (Diggy, iFood)" at bounding box center [679, 86] width 383 height 49
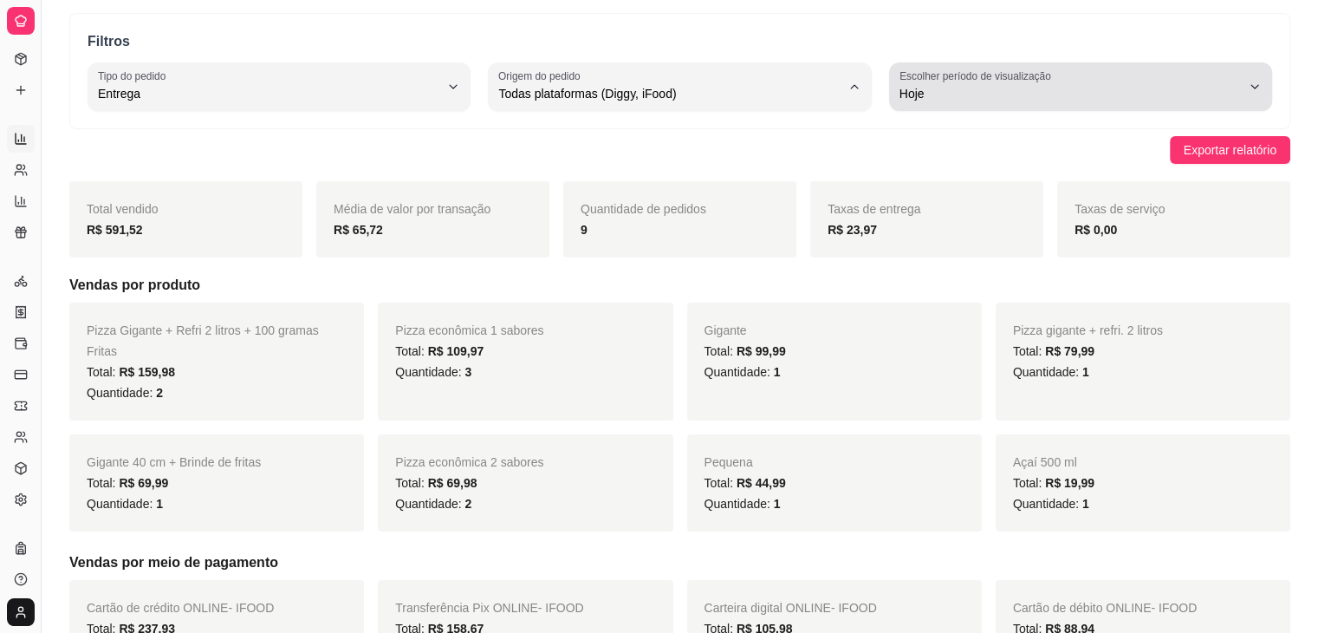
click at [1241, 70] on button "Escolher período de visualização Hoje" at bounding box center [1080, 86] width 383 height 49
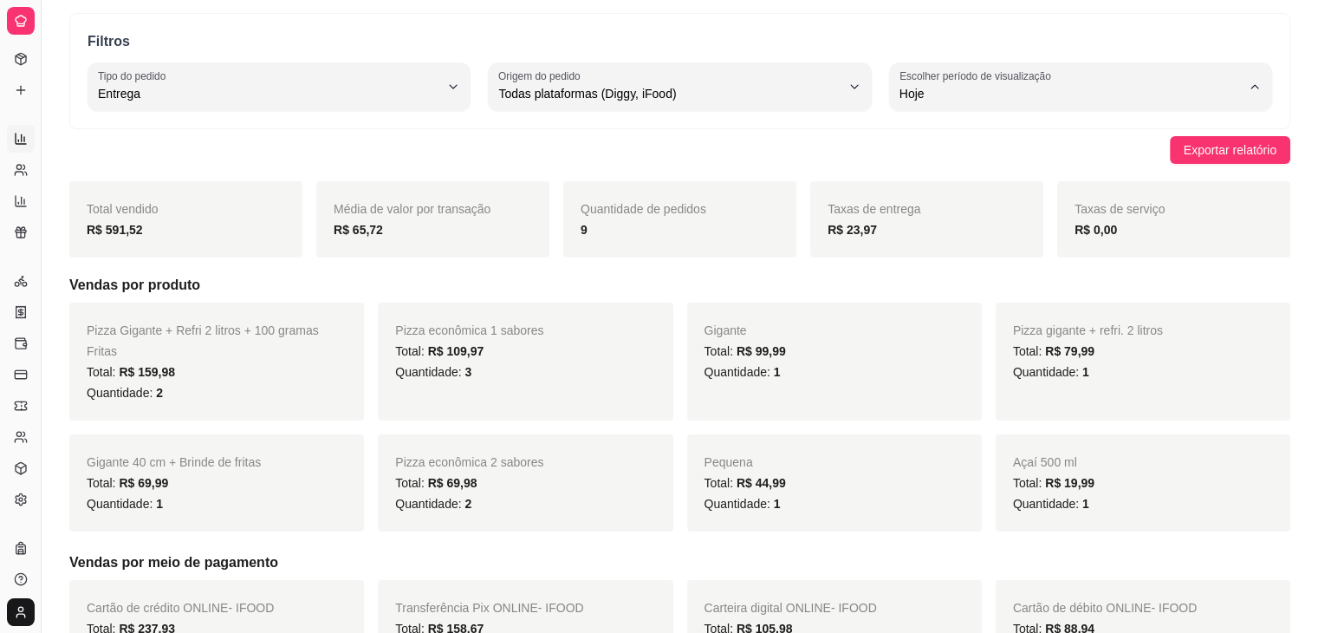
click at [774, 159] on div "Exportar relatório" at bounding box center [679, 150] width 1221 height 28
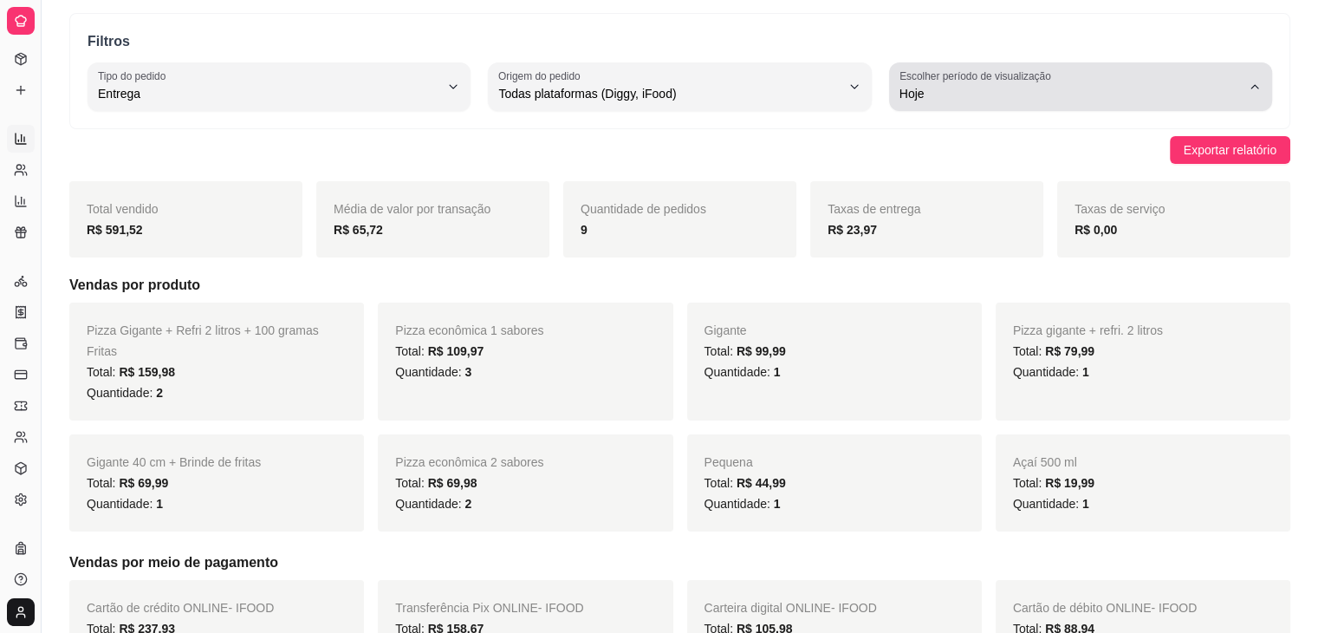
click at [1255, 92] on icon "button" at bounding box center [1255, 87] width 14 height 14
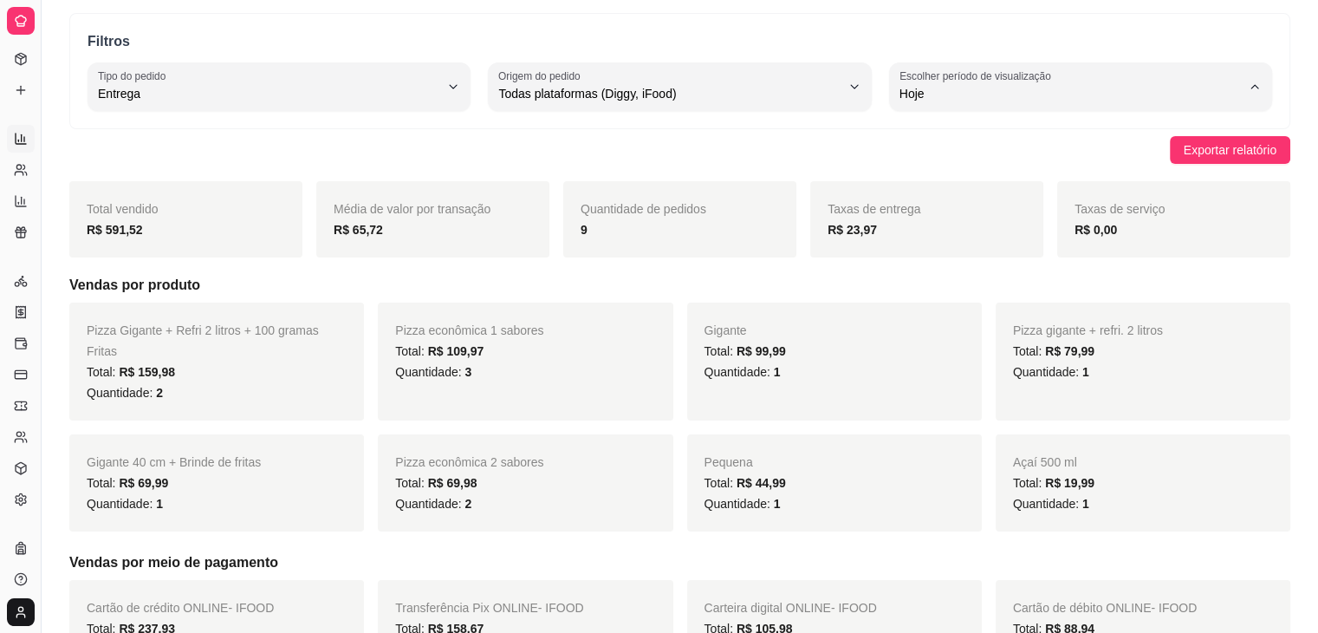
click at [942, 163] on span "Ontem" at bounding box center [1072, 162] width 325 height 16
type input "1"
select select "1"
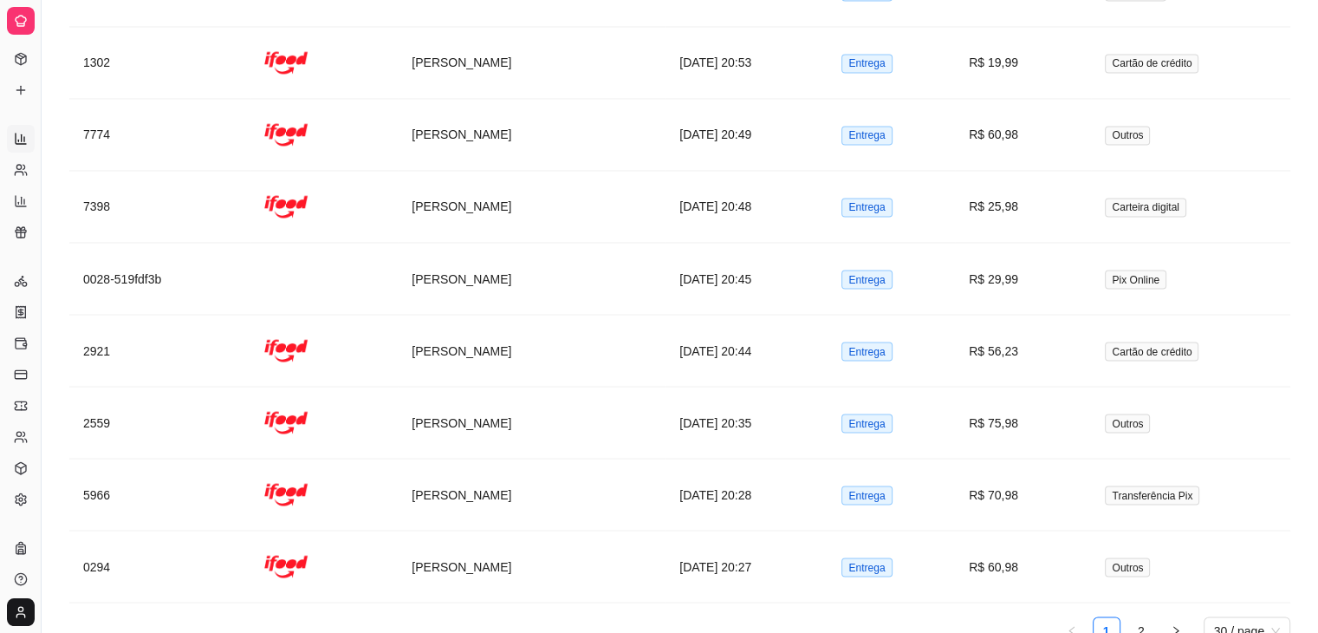
scroll to position [3093, 0]
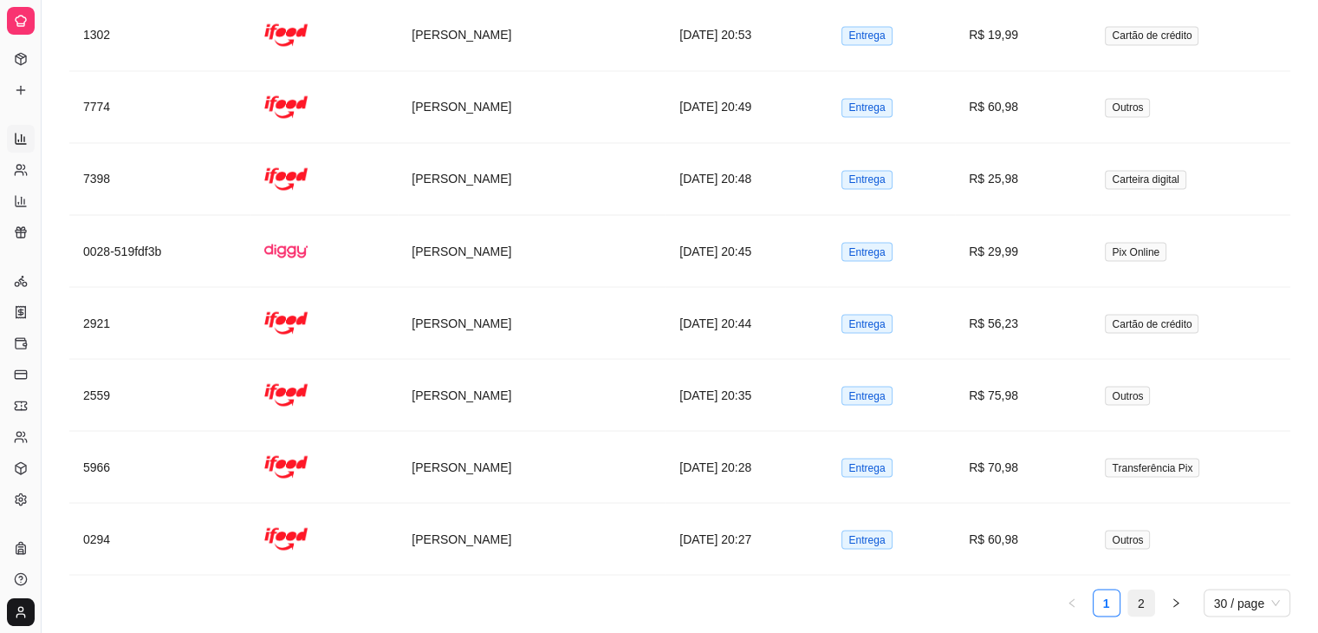
click at [1141, 589] on link "2" at bounding box center [1141, 602] width 26 height 26
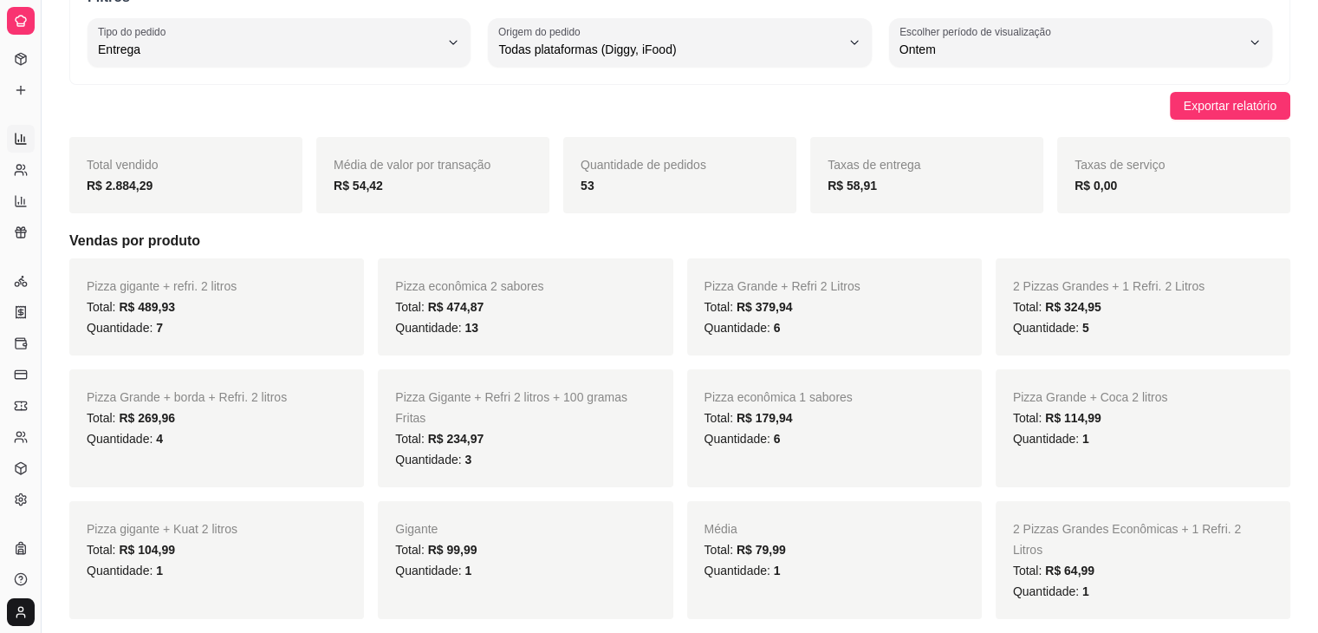
scroll to position [0, 0]
